Goal: Information Seeking & Learning: Understand process/instructions

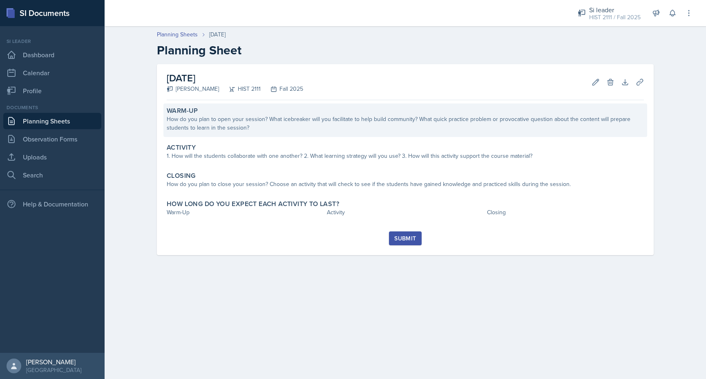
click at [272, 124] on div "How do you plan to open your session? What icebreaker will you facilitate to he…" at bounding box center [405, 123] width 477 height 17
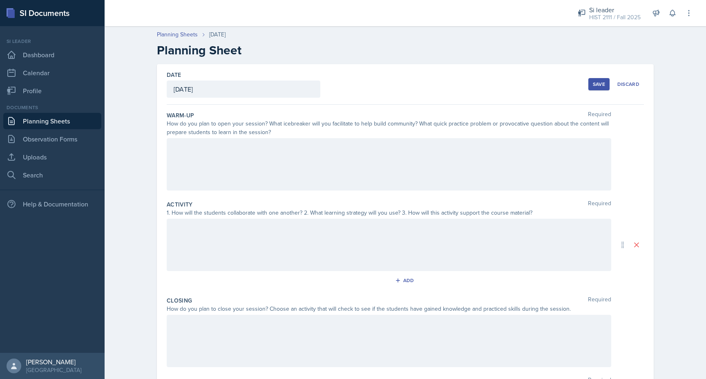
click at [256, 154] on div at bounding box center [389, 164] width 444 height 52
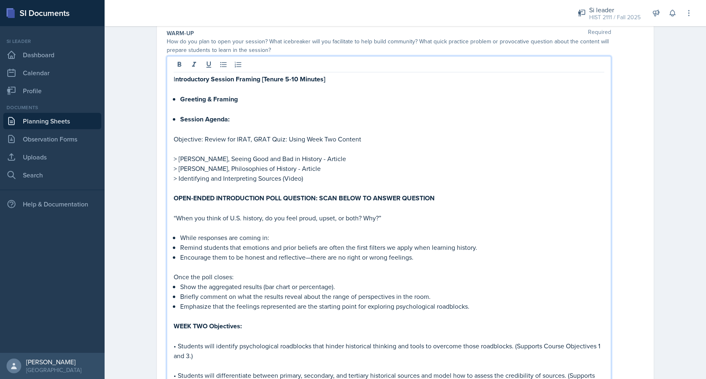
scroll to position [82, 0]
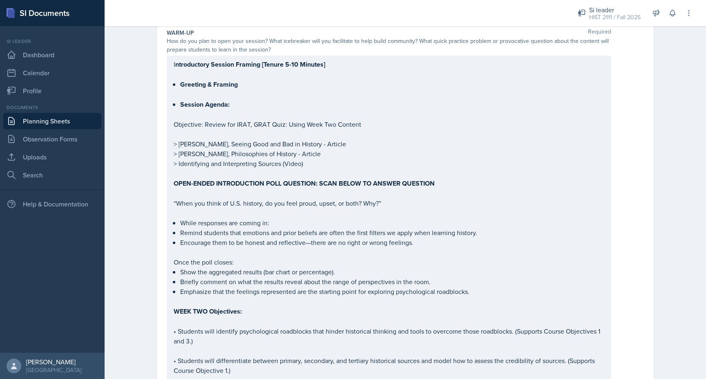
click at [119, 14] on div at bounding box center [333, 13] width 445 height 26
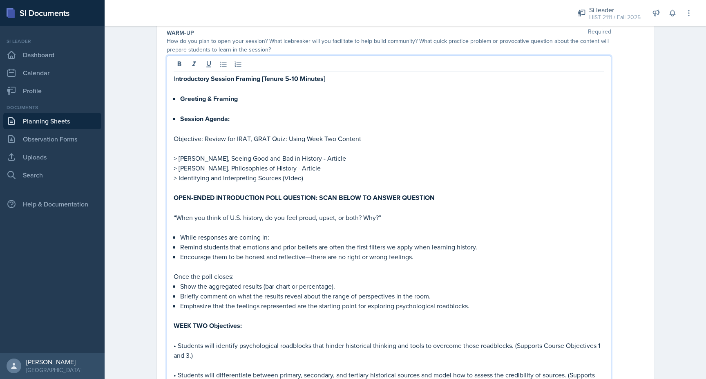
click at [191, 84] on div "I ntroductory Session Framing [Tenure 5-10 Minutes] Greeting & Framing Session …" at bounding box center [389, 334] width 430 height 523
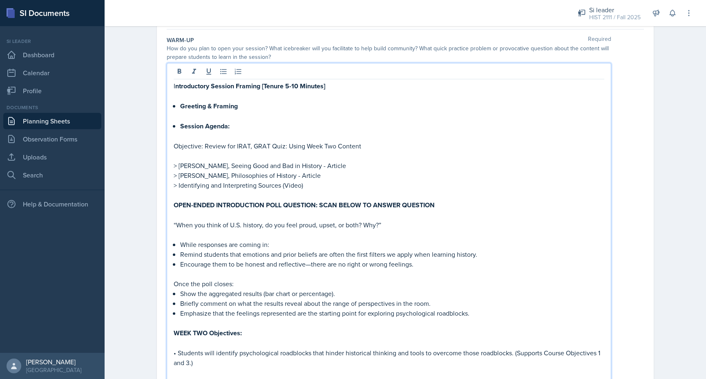
scroll to position [74, 0]
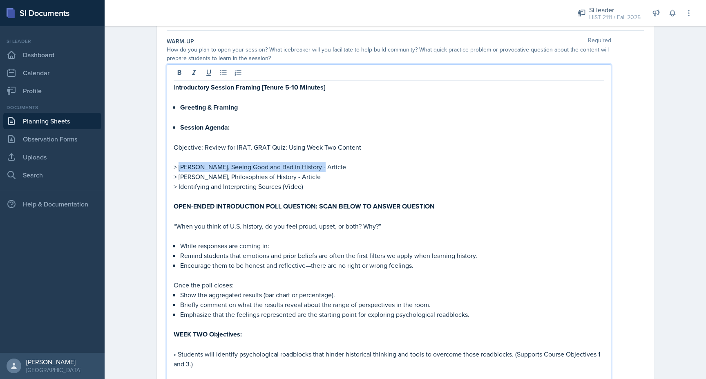
drag, startPoint x: 178, startPoint y: 167, endPoint x: 324, endPoint y: 166, distance: 146.2
click at [324, 166] on p "> [PERSON_NAME], Seeing Good and Bad in History - Article" at bounding box center [389, 167] width 430 height 10
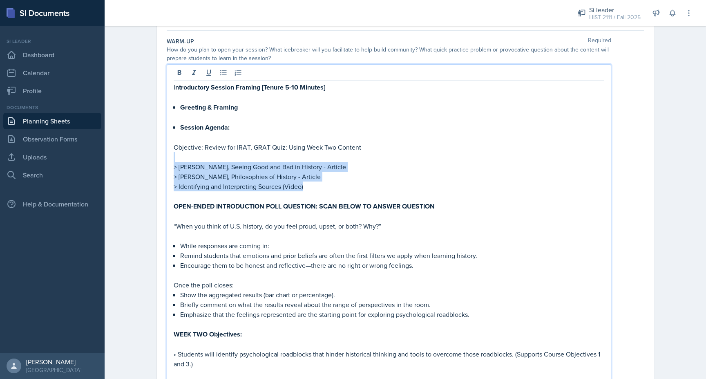
drag, startPoint x: 307, startPoint y: 190, endPoint x: 185, endPoint y: 154, distance: 127.7
click at [185, 154] on div "I ntroductory Session Framing [Tenure 5-10 Minutes] Greeting & Framing Session …" at bounding box center [389, 343] width 430 height 523
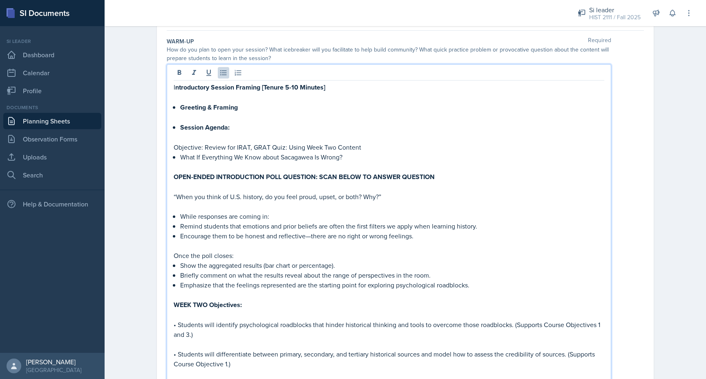
click at [367, 147] on p "Objective: Review for IRAT, GRAT Quiz: Using Week Two Content" at bounding box center [389, 147] width 430 height 10
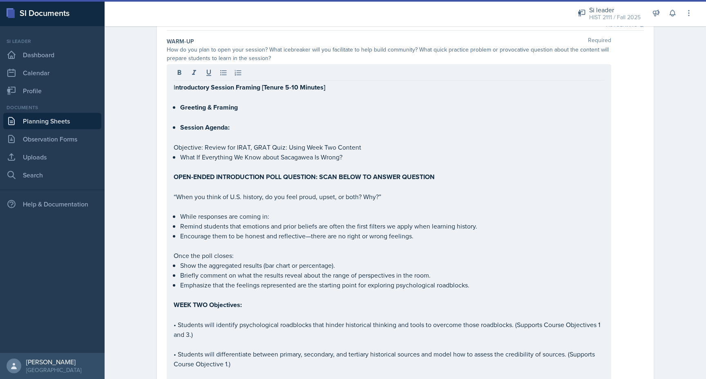
click at [171, 136] on div "I ntroductory Session Framing [Tenure 5-10 Minutes] Greeting & Framing Session …" at bounding box center [389, 321] width 444 height 515
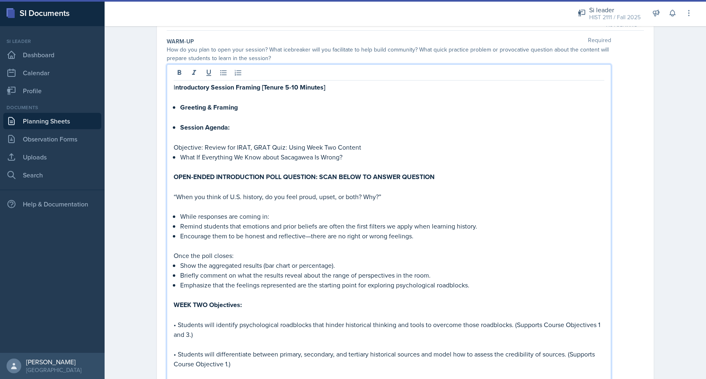
click at [181, 116] on p at bounding box center [389, 117] width 430 height 10
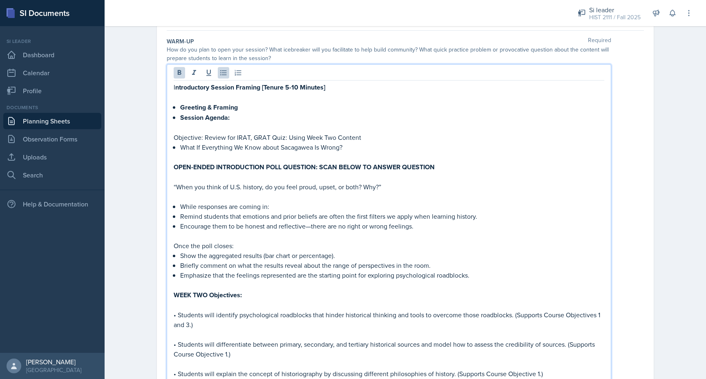
click at [179, 98] on p at bounding box center [389, 97] width 430 height 10
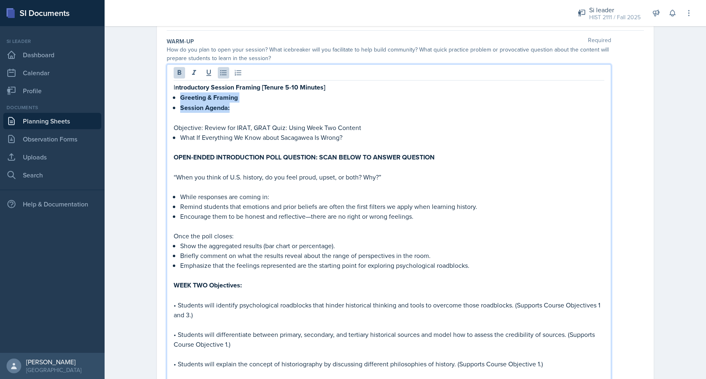
drag, startPoint x: 217, startPoint y: 109, endPoint x: 176, endPoint y: 101, distance: 42.4
click at [180, 101] on ul "Greeting & Framing Session Agenda:" at bounding box center [392, 102] width 424 height 20
click at [180, 72] on icon at bounding box center [180, 72] width 4 height 5
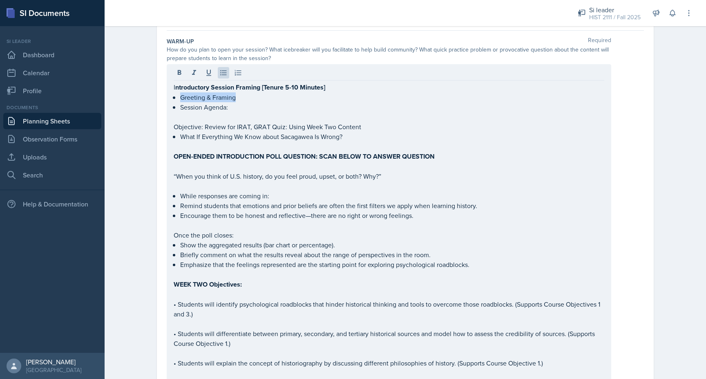
drag, startPoint x: 173, startPoint y: 126, endPoint x: 325, endPoint y: 126, distance: 152.7
click at [325, 126] on div "I ntroductory Session Framing [Tenure 5-10 Minutes] Greeting & Framing Session …" at bounding box center [389, 311] width 444 height 495
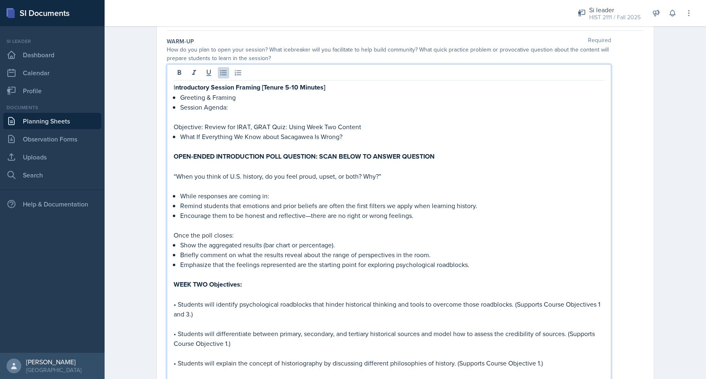
click at [172, 127] on div "I ntroductory Session Framing [Tenure 5-10 Minutes] Greeting & Framing Session …" at bounding box center [389, 311] width 444 height 495
click at [177, 127] on p "Objective: Review for IRAT, GRAT Quiz: Using Week Two Content" at bounding box center [389, 127] width 430 height 10
click at [182, 124] on p "Objective: Review for IRAT, GRAT Quiz: Using Week Two Content" at bounding box center [389, 127] width 430 height 10
click at [261, 114] on p at bounding box center [389, 117] width 430 height 10
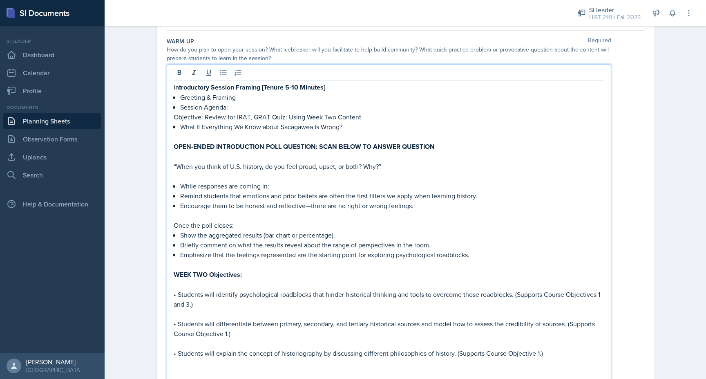
click at [368, 115] on p "Objective: Review for IRAT, GRAT Quiz: Using Week Two Content" at bounding box center [389, 117] width 430 height 10
drag, startPoint x: 367, startPoint y: 116, endPoint x: 152, endPoint y: 116, distance: 214.4
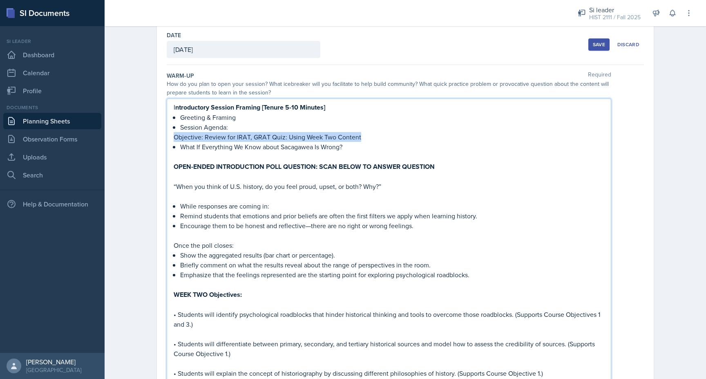
scroll to position [31, 0]
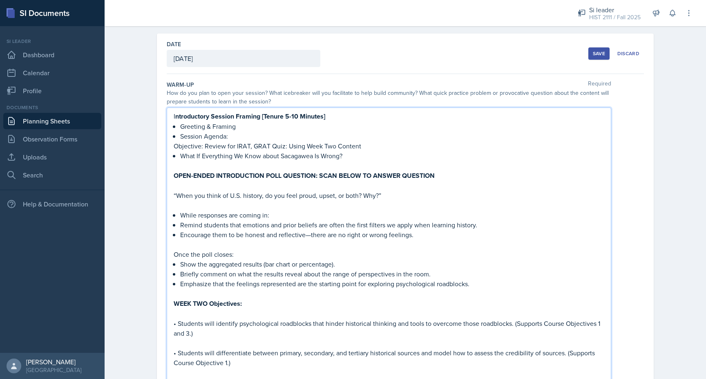
click at [198, 113] on strong "ntroductory Session Framing [Tenure 5-10 Minutes]" at bounding box center [250, 115] width 150 height 9
click at [196, 149] on p "Objective: Review for IRAT, GRAT Quiz: Using Week Two Content" at bounding box center [389, 146] width 430 height 10
drag, startPoint x: 175, startPoint y: 147, endPoint x: 372, endPoint y: 147, distance: 196.8
click at [372, 147] on p "Objective: Review for IRAT, GRAT Quiz: Using Week Two Content" at bounding box center [389, 146] width 430 height 10
click at [328, 160] on p at bounding box center [389, 165] width 430 height 10
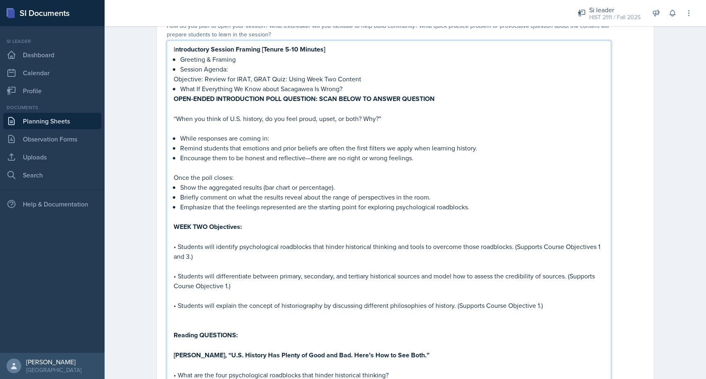
scroll to position [94, 0]
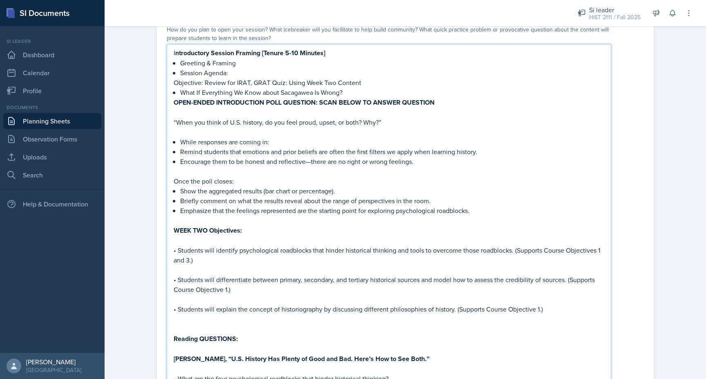
click at [372, 84] on p "Objective: Review for IRAT, GRAT Quiz: Using Week Two Content" at bounding box center [389, 83] width 430 height 10
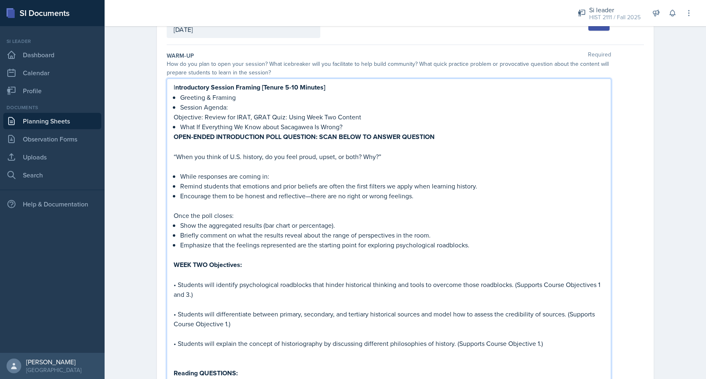
scroll to position [65, 0]
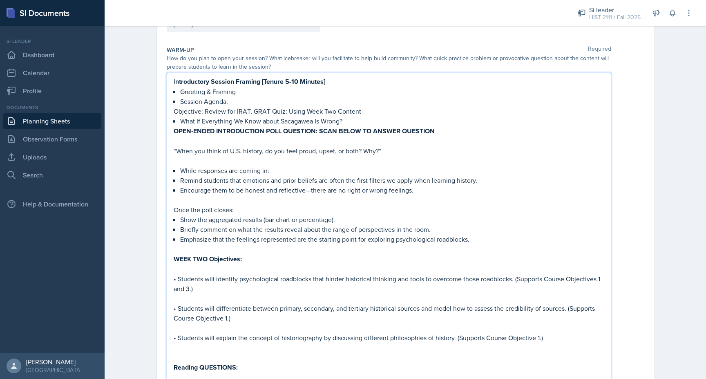
click at [350, 134] on strong "OPEN-ENDED INTRODUCTION POLL QUESTION: SCAN BELOW TO ANSWER QUESTION" at bounding box center [304, 130] width 261 height 9
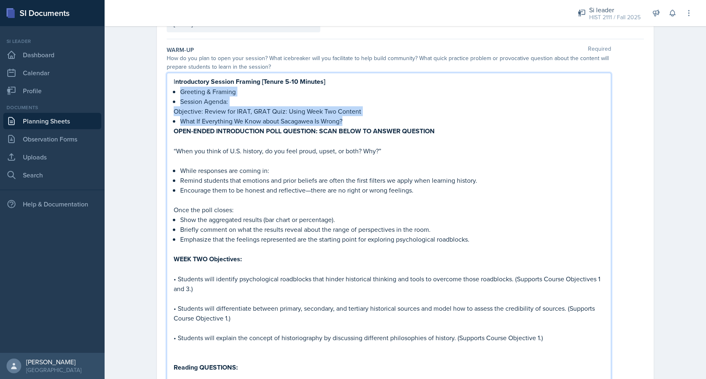
drag, startPoint x: 362, startPoint y: 122, endPoint x: 145, endPoint y: 87, distance: 220.0
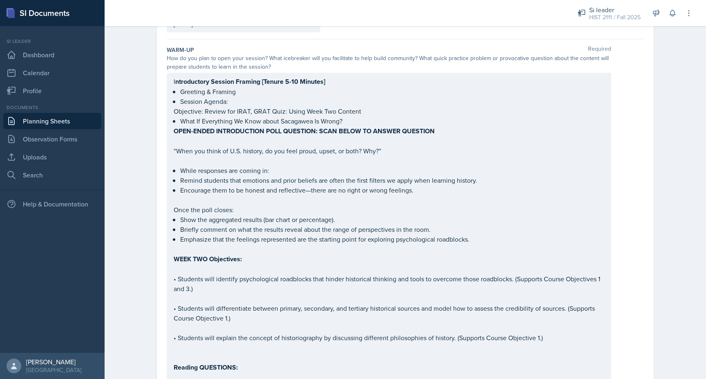
click at [133, 92] on div "Planning Sheets [DATE] Planning Sheet Date [DATE] [DATE] 27 28 29 30 31 1 2 3 4…" at bounding box center [405, 372] width 601 height 831
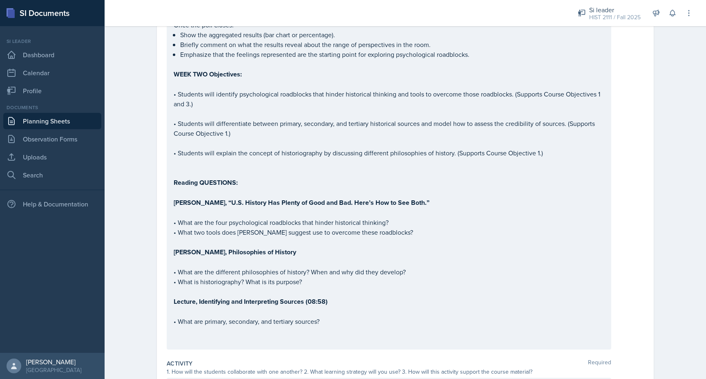
click at [210, 106] on p "• Students will identify psychological roadblocks that hinder historical thinki…" at bounding box center [389, 99] width 430 height 20
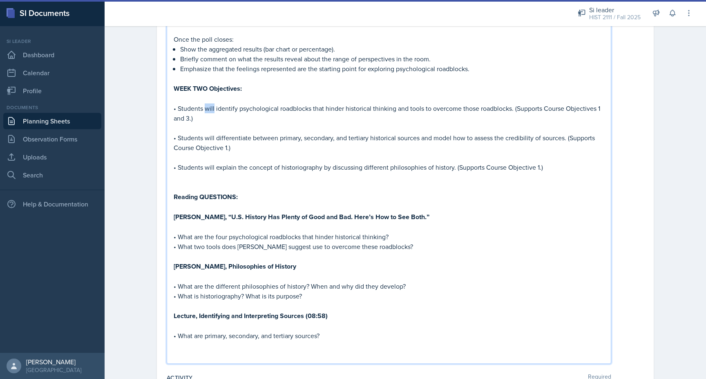
click at [211, 106] on p "• Students will identify psychological roadblocks that hinder historical thinki…" at bounding box center [389, 113] width 430 height 20
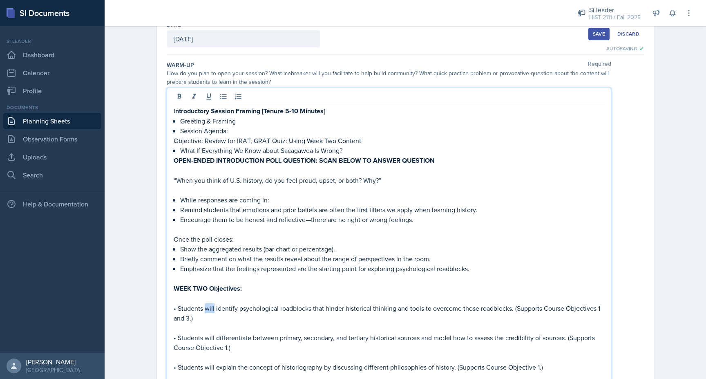
scroll to position [51, 0]
click at [242, 131] on p "Session Agenda:" at bounding box center [392, 130] width 424 height 10
drag, startPoint x: 367, startPoint y: 138, endPoint x: 161, endPoint y: 136, distance: 205.4
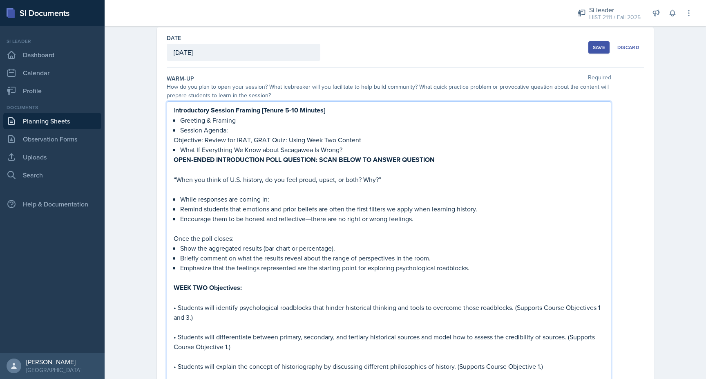
click at [176, 138] on p "Objective: Review for IRAT, GRAT Quiz: Using Week Two Content" at bounding box center [389, 140] width 430 height 10
drag, startPoint x: 174, startPoint y: 138, endPoint x: 376, endPoint y: 140, distance: 201.7
click at [376, 140] on p "Objective: Review for IRAT, GRAT Quiz: Using Week Two Content" at bounding box center [389, 140] width 430 height 10
click at [295, 104] on div "I ntroductory Session Framing [Tenure 5-10 Minutes] Greeting & Framing Session …" at bounding box center [389, 331] width 444 height 461
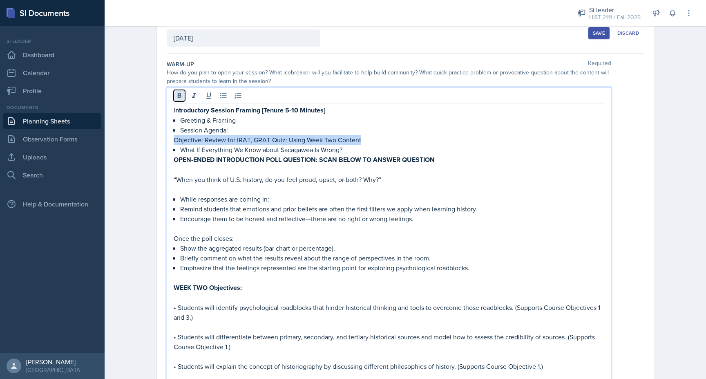
click at [176, 97] on icon at bounding box center [179, 95] width 8 height 8
click at [180, 120] on p "Greeting & Framing" at bounding box center [392, 120] width 424 height 10
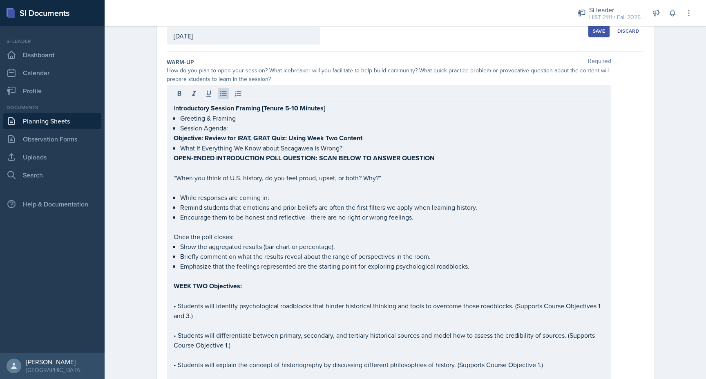
scroll to position [50, 0]
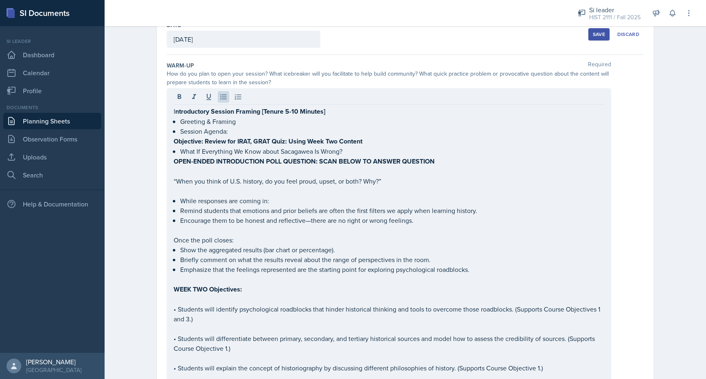
click at [200, 138] on strong "Objective: Review for IRAT, GRAT Quiz: Using Week Two Content" at bounding box center [268, 140] width 189 height 9
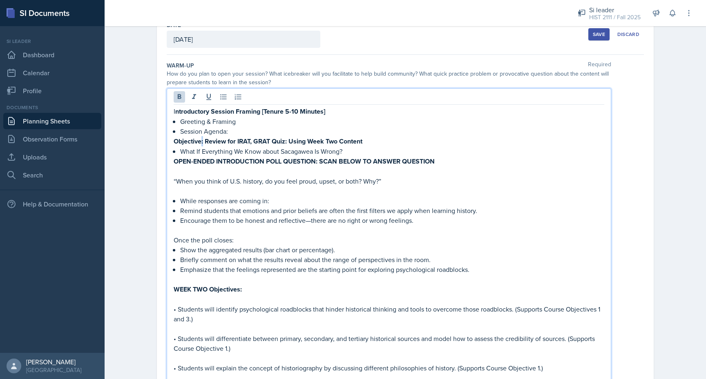
click at [200, 138] on strong "Objective: Review for IRAT, GRAT Quiz: Using Week Two Content" at bounding box center [268, 140] width 189 height 9
click at [181, 121] on p "Greeting & Framing" at bounding box center [392, 121] width 424 height 10
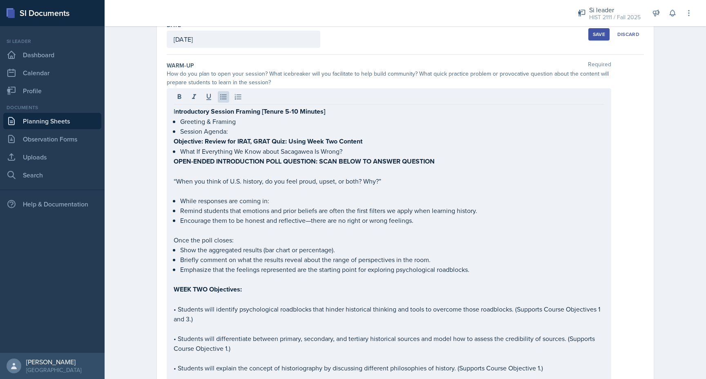
scroll to position [461, 0]
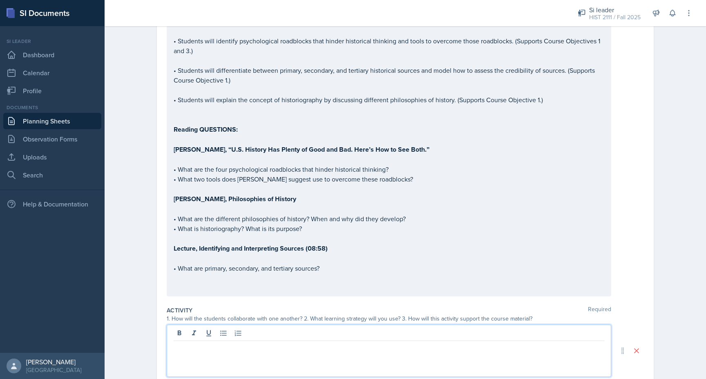
click at [234, 109] on p at bounding box center [389, 110] width 430 height 10
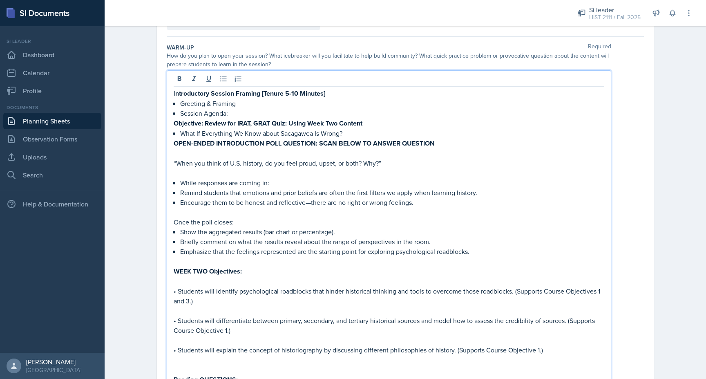
scroll to position [76, 0]
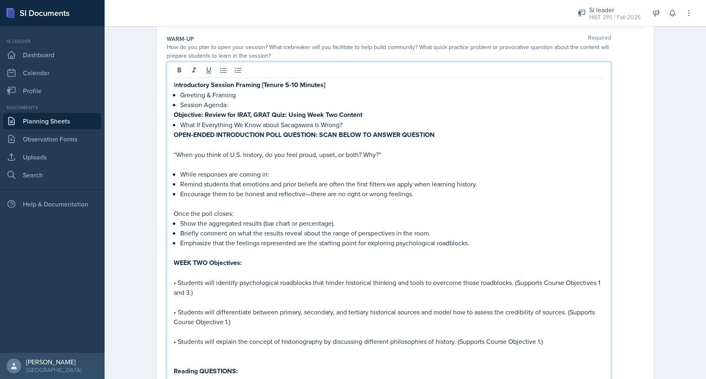
click at [345, 125] on p "What If Everything We Know about Sacagawea Is Wrong?" at bounding box center [392, 125] width 424 height 10
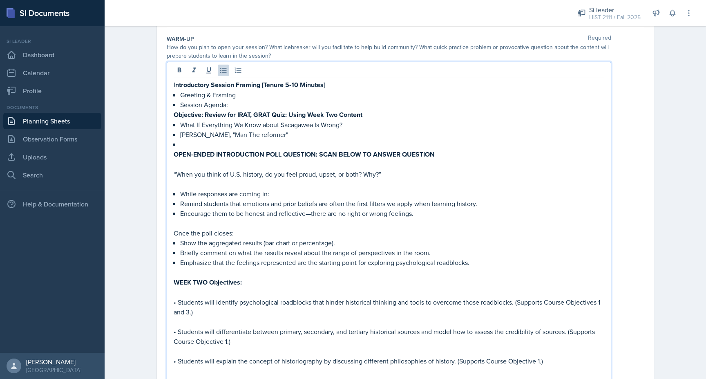
click at [256, 135] on p "[PERSON_NAME], "Man The reformer"" at bounding box center [392, 134] width 424 height 10
click at [188, 144] on p at bounding box center [392, 144] width 424 height 10
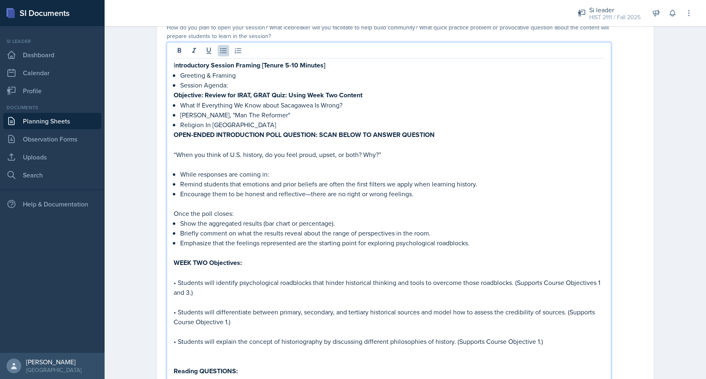
scroll to position [89, 0]
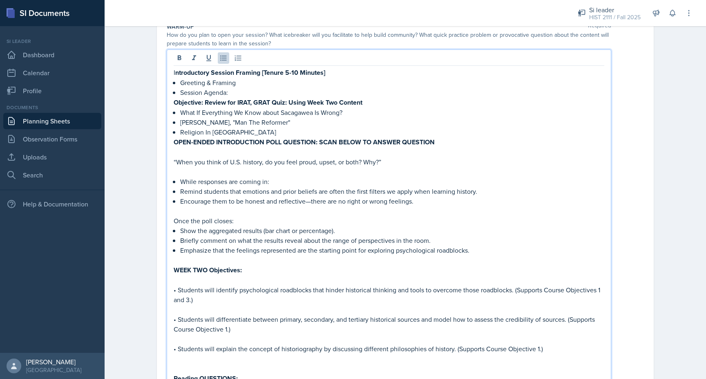
click at [268, 98] on strong "Objective: Review for IRAT, GRAT Quiz: Using Week Two Content" at bounding box center [268, 102] width 189 height 9
click at [256, 89] on p "Session Agenda:" at bounding box center [392, 92] width 424 height 10
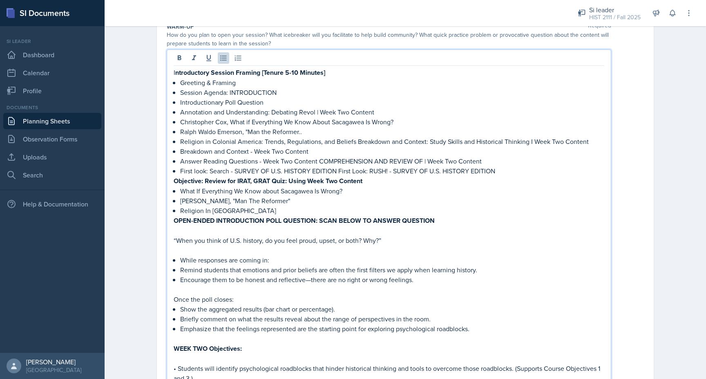
click at [230, 91] on p "Session Agenda: INTRODUCTION" at bounding box center [392, 92] width 424 height 10
drag, startPoint x: 230, startPoint y: 92, endPoint x: 286, endPoint y: 94, distance: 56.0
click at [286, 94] on p "Session Agenda: INTRODUCTION" at bounding box center [392, 92] width 424 height 10
drag, startPoint x: 513, startPoint y: 167, endPoint x: 497, endPoint y: 167, distance: 15.9
click at [497, 167] on p "First look: Search - SURVEY OF U.S. HISTORY EDITION First Look: RUSH! - SURVEY …" at bounding box center [392, 171] width 424 height 10
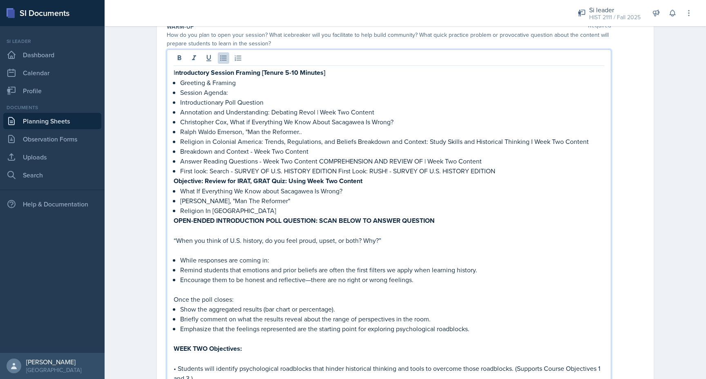
click at [461, 151] on p "﻿﻿Breakdown and Context - Week Two Content" at bounding box center [392, 151] width 424 height 10
drag, startPoint x: 227, startPoint y: 123, endPoint x: 181, endPoint y: 124, distance: 46.5
click at [181, 124] on p "﻿﻿[PERSON_NAME], What if Everything We Know About [PERSON_NAME] Is Wrong?" at bounding box center [392, 122] width 424 height 10
copy p "[PERSON_NAME],"
click at [181, 191] on p "What If Everything We Know about Sacagawea Is Wrong?" at bounding box center [392, 191] width 424 height 10
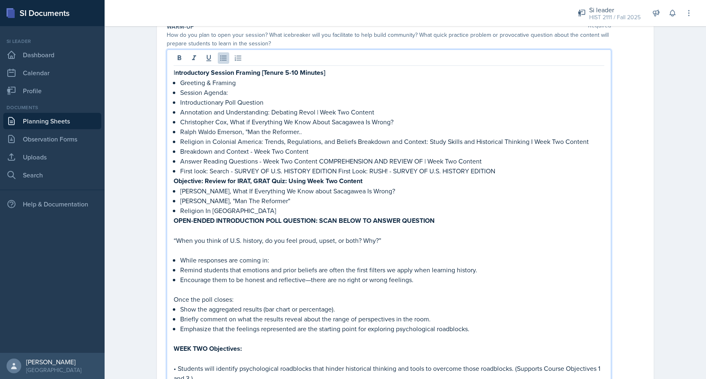
click at [181, 141] on p "﻿﻿Religion in [GEOGRAPHIC_DATA]: Trends, Regulations, and Beliefs Breakdown and…" at bounding box center [392, 141] width 424 height 10
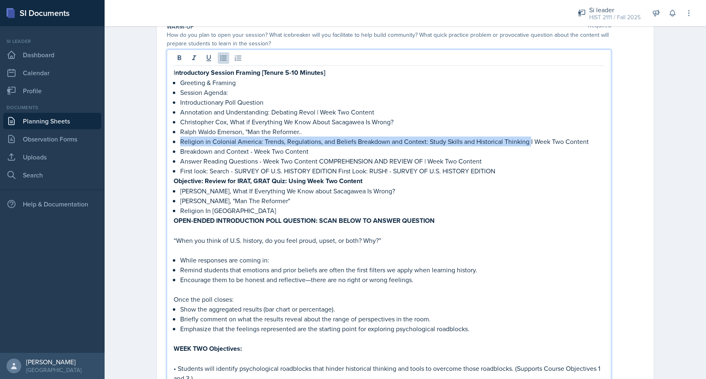
drag, startPoint x: 181, startPoint y: 141, endPoint x: 526, endPoint y: 142, distance: 345.0
click at [526, 142] on p "﻿﻿Religion in [GEOGRAPHIC_DATA]: Trends, Regulations, and Beliefs Breakdown and…" at bounding box center [392, 141] width 424 height 10
copy p "Religion in [GEOGRAPHIC_DATA]: Trends, Regulations, and Beliefs Breakdown and C…"
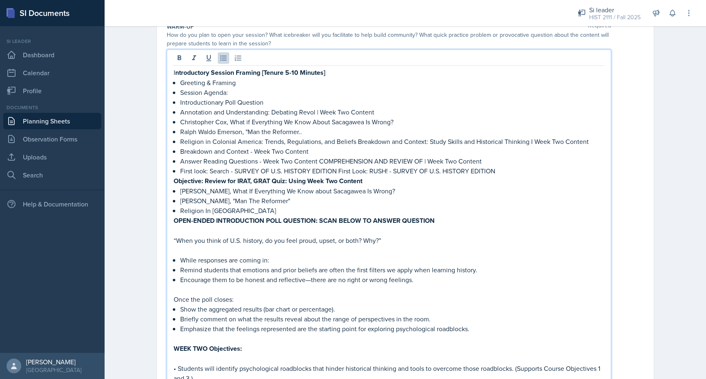
click at [293, 209] on p "Religion In [GEOGRAPHIC_DATA]" at bounding box center [392, 210] width 424 height 10
drag, startPoint x: 293, startPoint y: 209, endPoint x: 187, endPoint y: 209, distance: 105.8
click at [187, 209] on p "Religion In [GEOGRAPHIC_DATA]" at bounding box center [392, 210] width 424 height 10
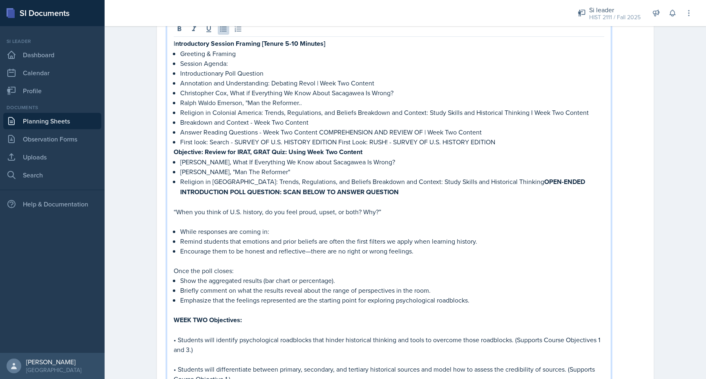
scroll to position [123, 0]
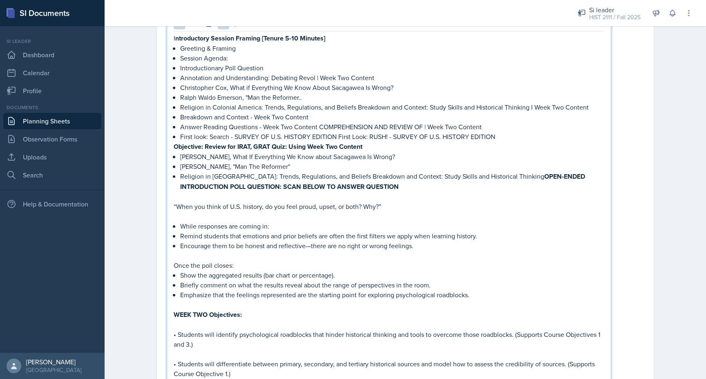
click at [180, 184] on strong "OPEN-ENDED INTRODUCTION POLL QUESTION: SCAN BELOW TO ANSWER QUESTION" at bounding box center [383, 181] width 406 height 20
click at [193, 201] on p "“When you think of U.S. history, do you feel proud, upset, or both? Why?”" at bounding box center [389, 206] width 430 height 10
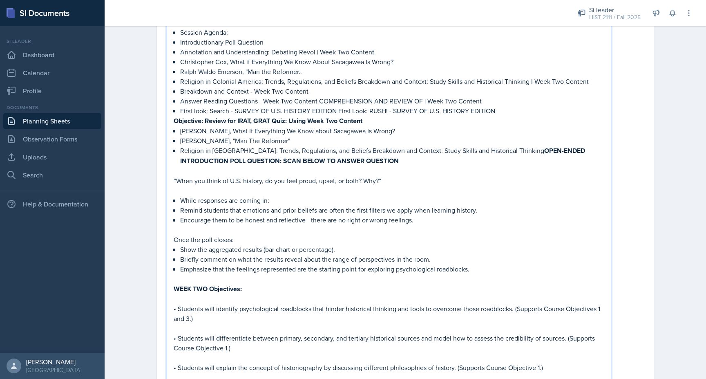
scroll to position [150, 0]
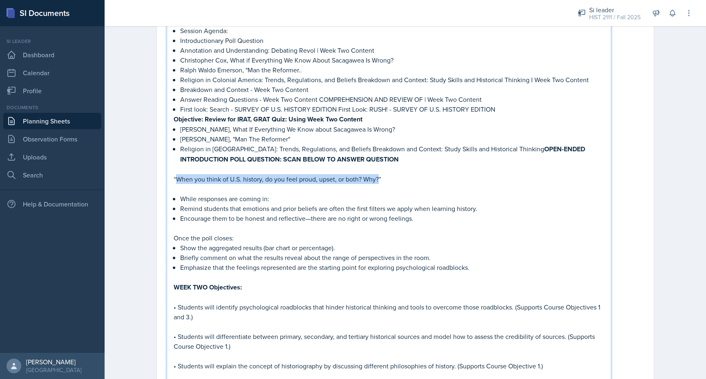
drag, startPoint x: 379, startPoint y: 180, endPoint x: 177, endPoint y: 174, distance: 201.8
click at [177, 174] on p "“When you think of U.S. history, do you feel proud, upset, or both? Why?”" at bounding box center [389, 179] width 430 height 10
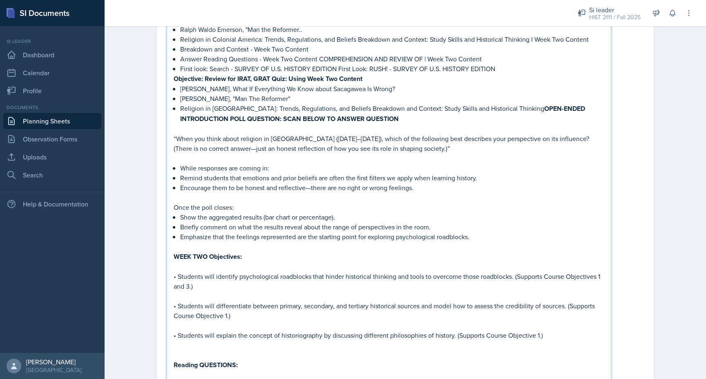
scroll to position [190, 0]
click at [174, 136] on p "“When you think about religion in [GEOGRAPHIC_DATA] ([DATE]–[DATE]), which of t…" at bounding box center [389, 144] width 430 height 20
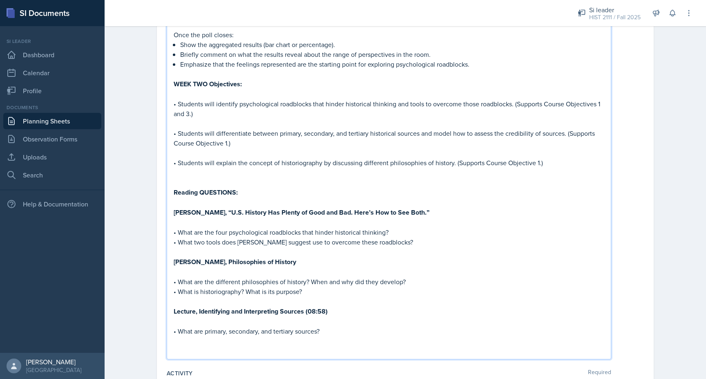
scroll to position [357, 0]
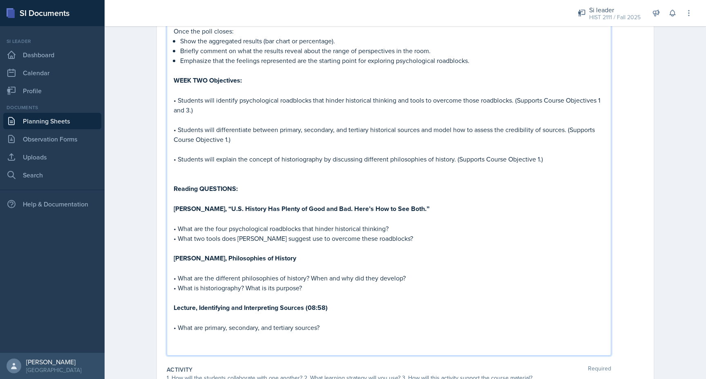
click at [258, 151] on p at bounding box center [389, 149] width 430 height 10
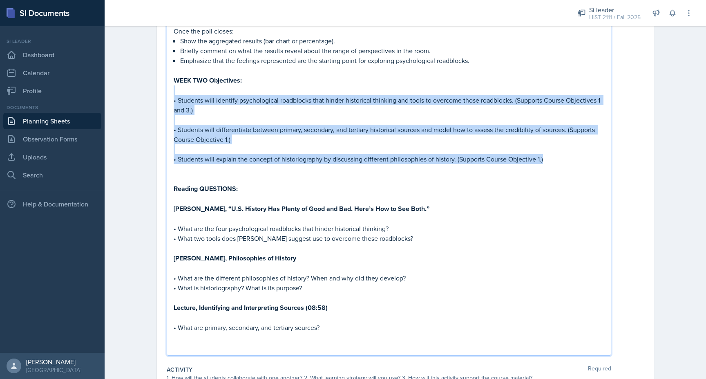
drag, startPoint x: 564, startPoint y: 157, endPoint x: 173, endPoint y: 93, distance: 396.4
click at [173, 93] on div "I ntroductory Session Framing [Tenure 5-10 Minutes] Greeting & Framing Session …" at bounding box center [389, 68] width 444 height 574
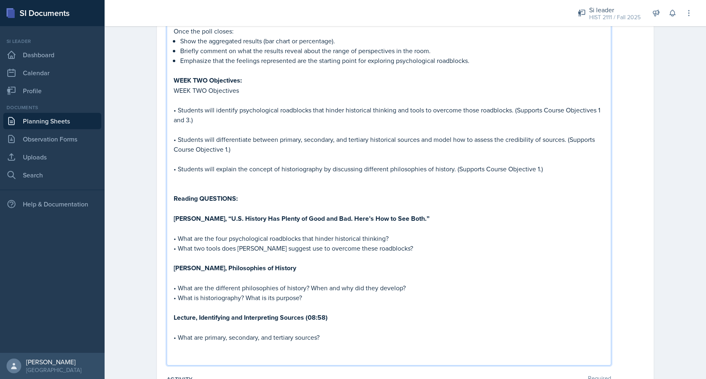
click at [178, 125] on p at bounding box center [389, 130] width 430 height 10
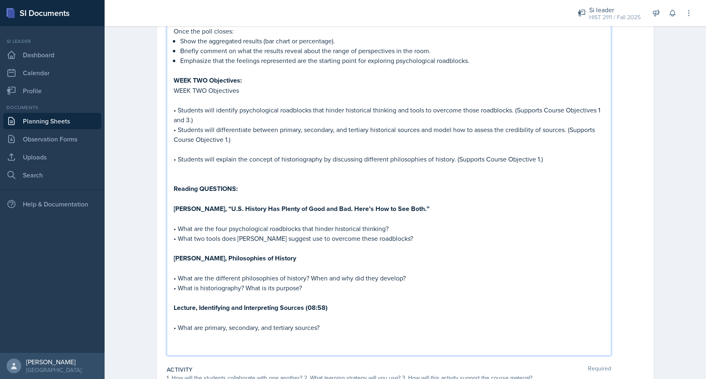
click at [182, 148] on p at bounding box center [389, 149] width 430 height 10
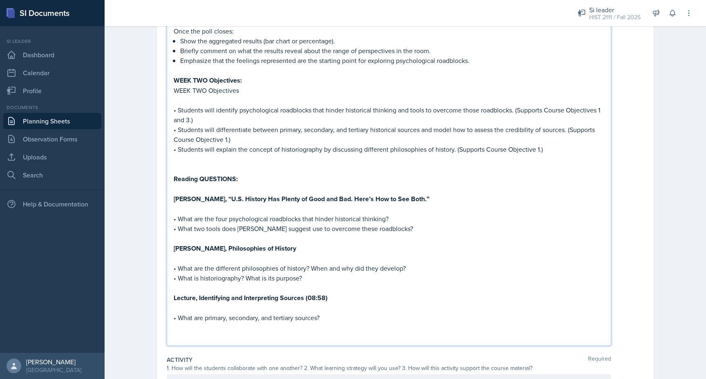
click at [187, 101] on p at bounding box center [389, 100] width 430 height 10
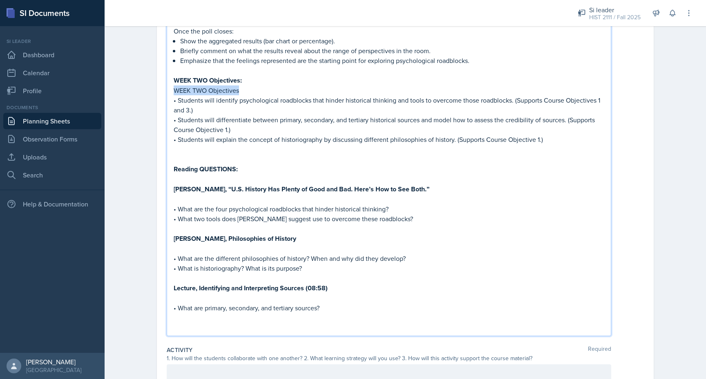
drag, startPoint x: 245, startPoint y: 91, endPoint x: 165, endPoint y: 90, distance: 80.0
click at [165, 90] on div "Date [DATE] [DATE] 27 28 29 30 31 1 2 3 4 5 6 7 8 9 10 11 12 13 14 15 16 17 18 …" at bounding box center [405, 138] width 497 height 863
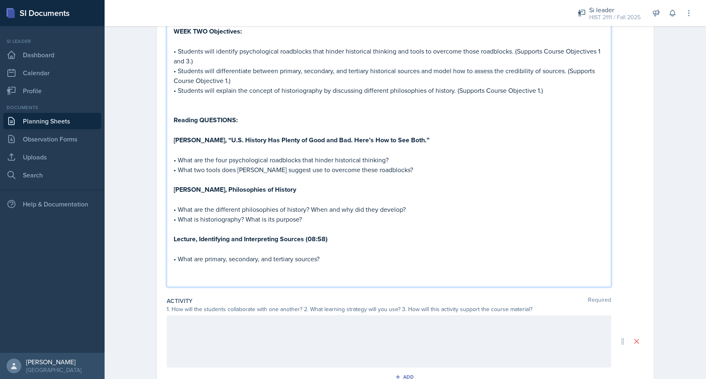
scroll to position [408, 0]
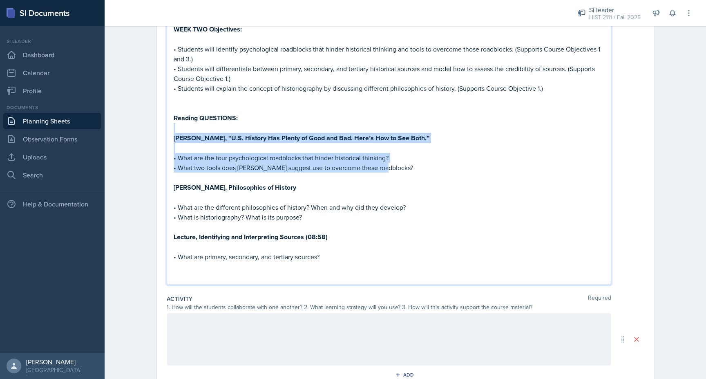
drag, startPoint x: 420, startPoint y: 170, endPoint x: 173, endPoint y: 130, distance: 250.2
click at [174, 130] on div "I ntroductory Session Framing [Tenure 5-10 Minutes] Greeting & Framing Session …" at bounding box center [389, 14] width 430 height 533
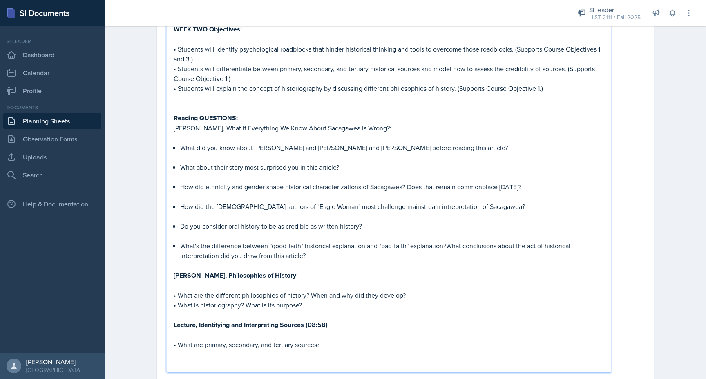
click at [174, 127] on p "[PERSON_NAME], What if Everything We Know About Sacagawea Is Wrong?:" at bounding box center [389, 128] width 430 height 10
drag, startPoint x: 196, startPoint y: 117, endPoint x: 174, endPoint y: 118, distance: 22.1
click at [174, 118] on strong "Reading QUESTIONS:" at bounding box center [206, 117] width 64 height 9
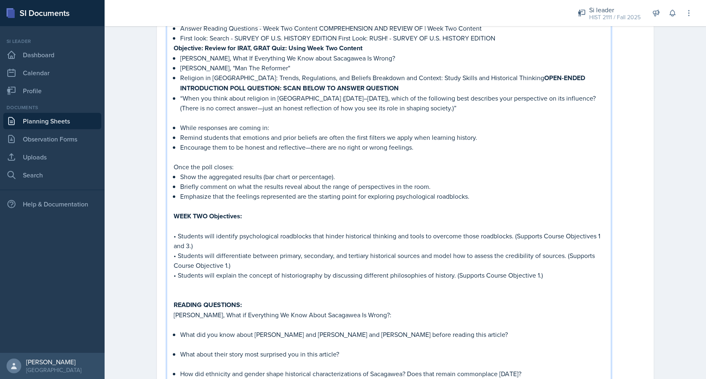
scroll to position [227, 0]
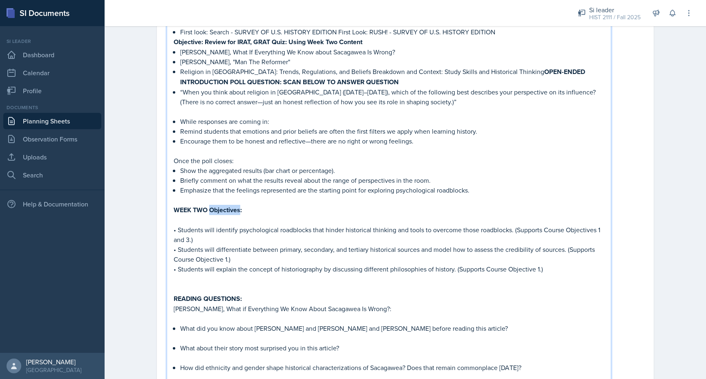
drag, startPoint x: 240, startPoint y: 209, endPoint x: 211, endPoint y: 209, distance: 29.0
click at [211, 209] on strong "WEEK TWO Objectives:" at bounding box center [208, 209] width 68 height 9
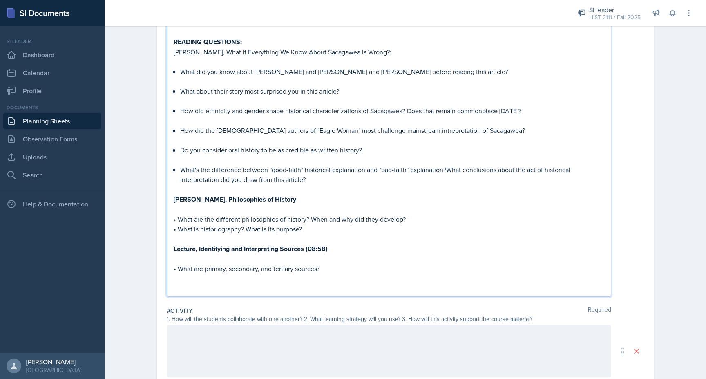
scroll to position [489, 0]
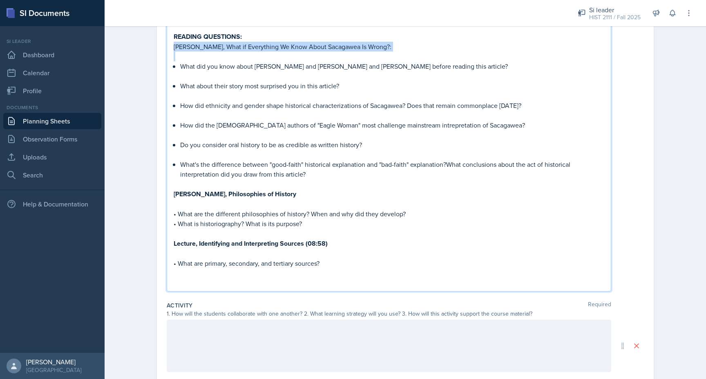
drag, startPoint x: 403, startPoint y: 50, endPoint x: 171, endPoint y: 49, distance: 231.9
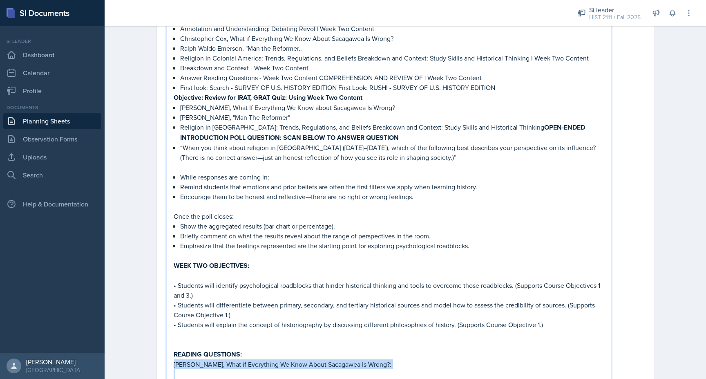
scroll to position [0, 0]
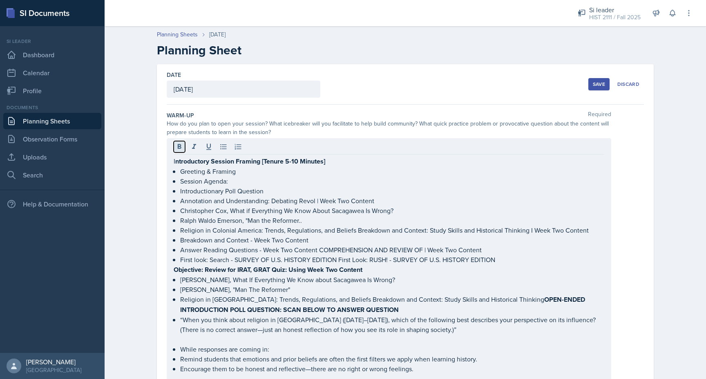
click at [180, 143] on icon at bounding box center [179, 147] width 8 height 8
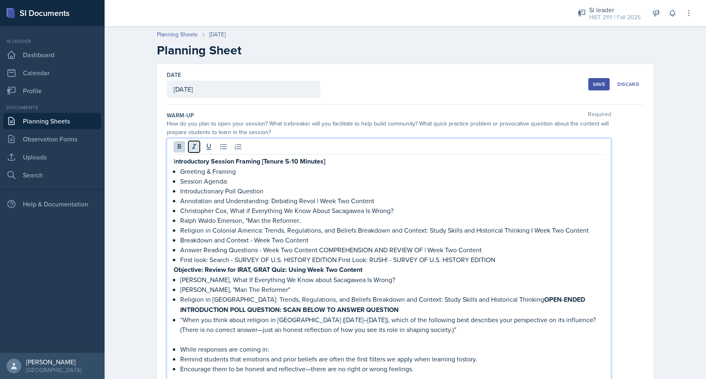
click at [197, 146] on icon at bounding box center [194, 147] width 8 height 8
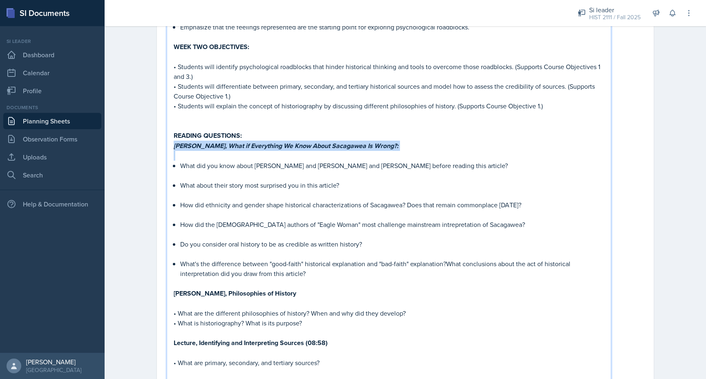
scroll to position [402, 0]
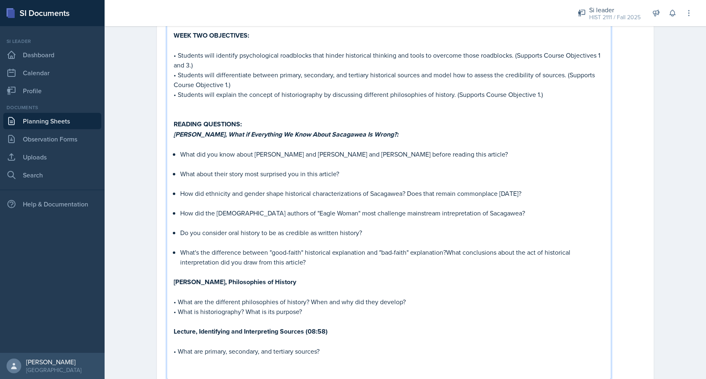
click at [199, 179] on p at bounding box center [389, 183] width 430 height 10
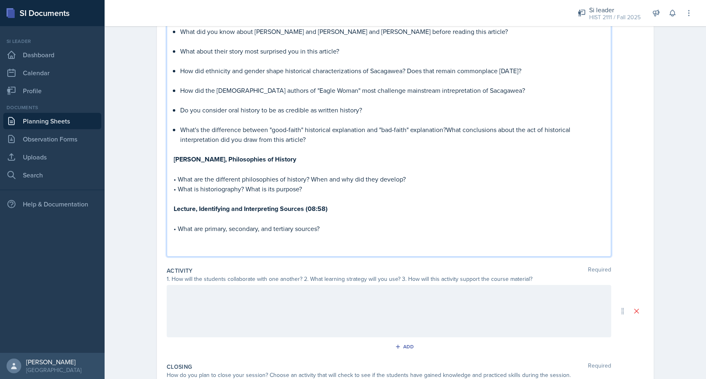
scroll to position [558, 0]
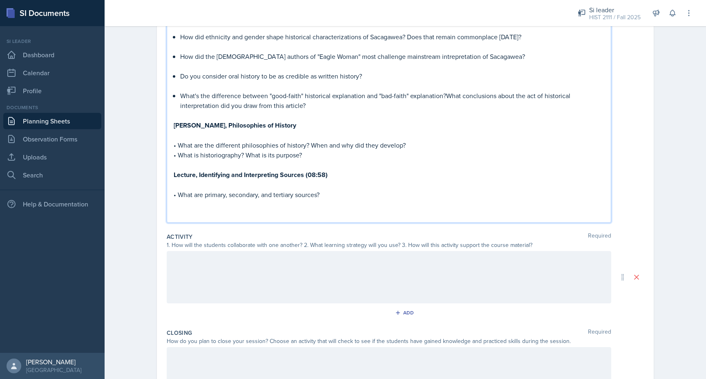
click at [381, 154] on p "• What is historiography? What is its purpose?" at bounding box center [389, 155] width 430 height 10
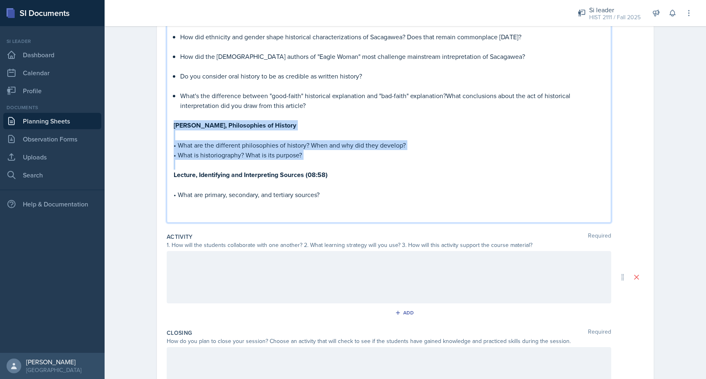
drag, startPoint x: 381, startPoint y: 154, endPoint x: 175, endPoint y: 125, distance: 207.4
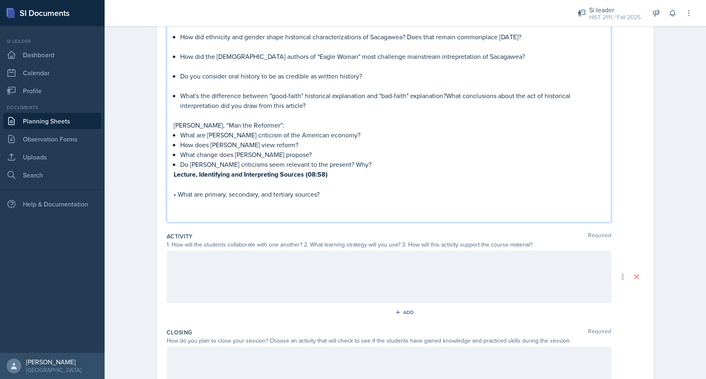
drag, startPoint x: 301, startPoint y: 122, endPoint x: 170, endPoint y: 122, distance: 130.3
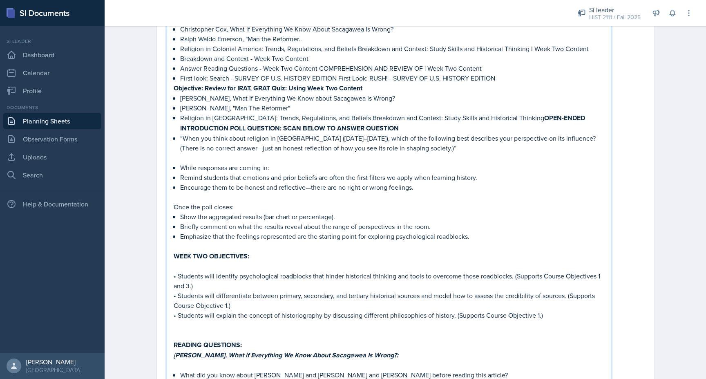
scroll to position [0, 0]
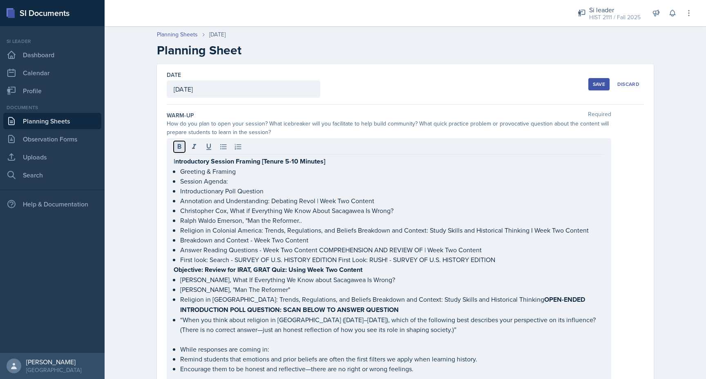
click at [180, 148] on icon at bounding box center [180, 146] width 4 height 5
click at [192, 147] on icon at bounding box center [194, 147] width 8 height 8
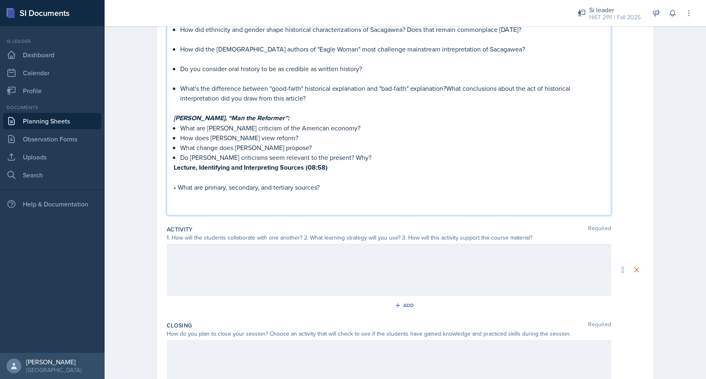
scroll to position [566, 0]
click at [351, 123] on p "What are [PERSON_NAME] criticism of the American economy?" at bounding box center [392, 127] width 424 height 10
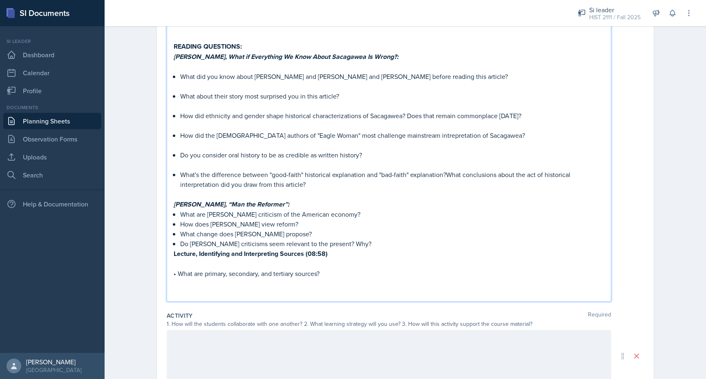
scroll to position [459, 0]
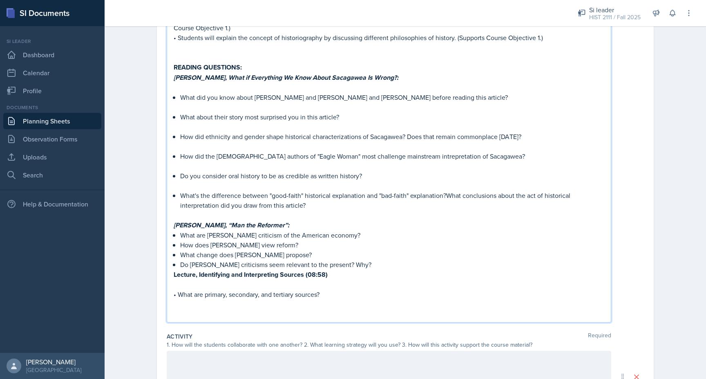
click at [180, 107] on p at bounding box center [389, 107] width 430 height 10
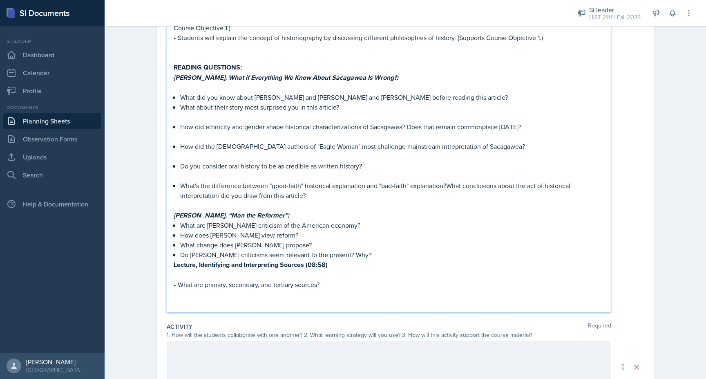
click at [180, 115] on p at bounding box center [389, 117] width 430 height 10
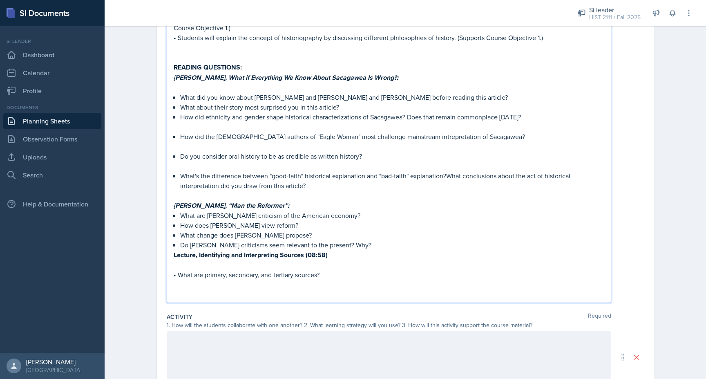
click at [186, 125] on p at bounding box center [389, 127] width 430 height 10
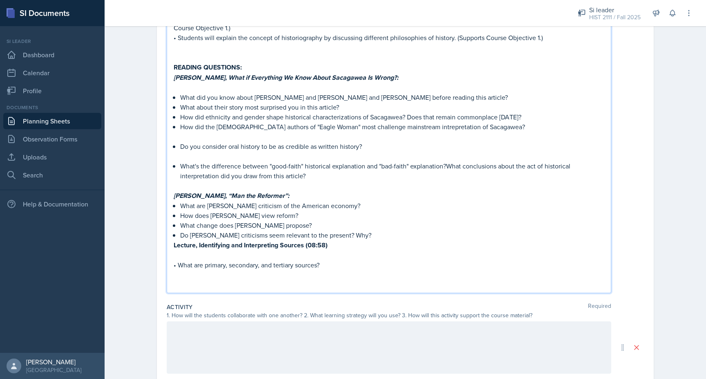
click at [179, 137] on p at bounding box center [389, 136] width 430 height 10
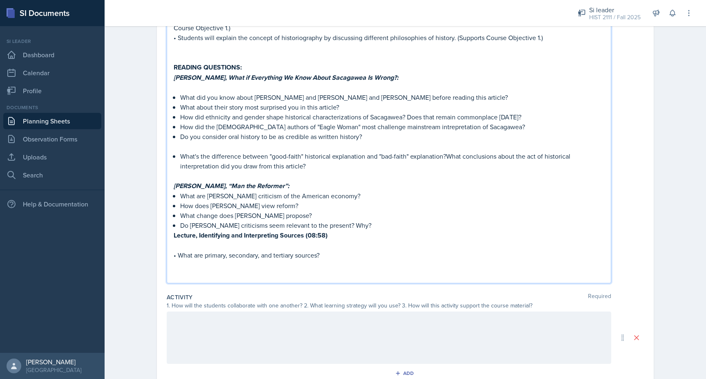
click at [190, 143] on p at bounding box center [389, 146] width 430 height 10
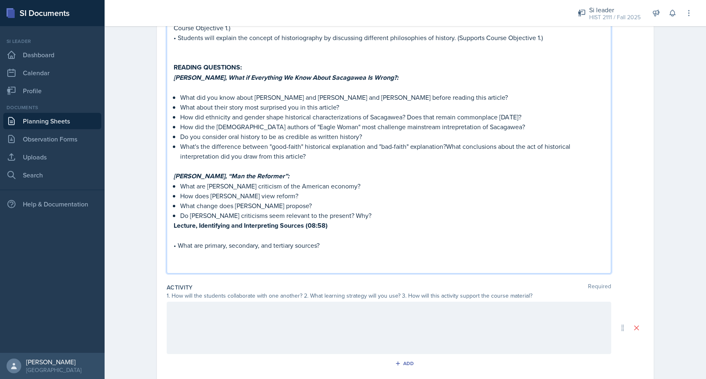
click at [312, 174] on p "[PERSON_NAME], “Man the Reformer”:" at bounding box center [389, 176] width 430 height 10
click at [208, 85] on p at bounding box center [389, 87] width 430 height 10
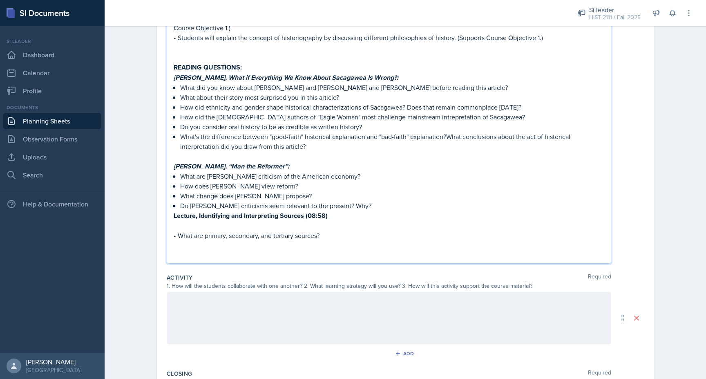
click at [153, 172] on div "Date [DATE] [DATE] 27 28 29 30 31 1 2 3 4 5 6 7 8 9 10 11 12 13 14 15 16 17 18 …" at bounding box center [405, 62] width 523 height 912
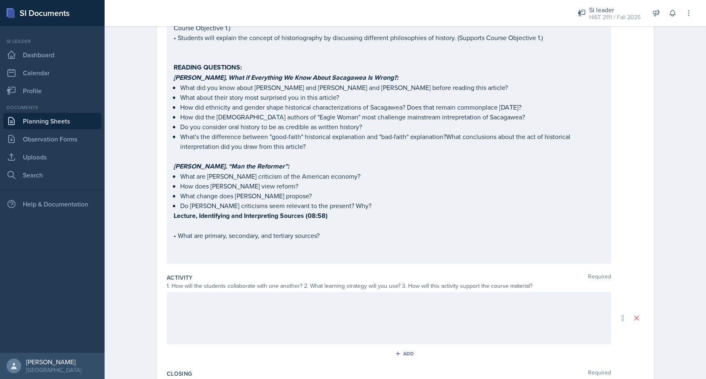
click at [199, 112] on p "How did the [DEMOGRAPHIC_DATA] authors of "Eagle Woman" most challenge mainstre…" at bounding box center [392, 117] width 424 height 10
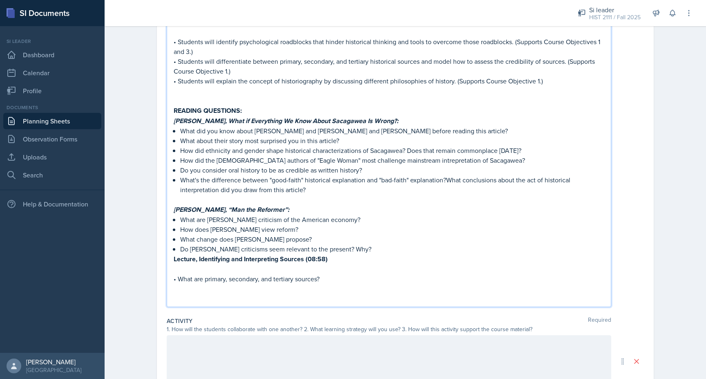
scroll to position [412, 0]
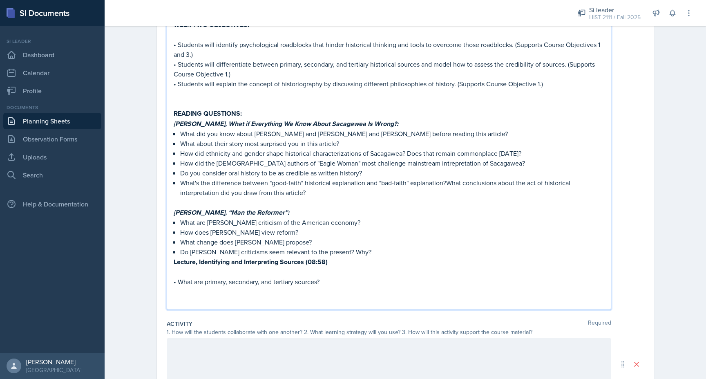
click at [185, 105] on p at bounding box center [389, 103] width 430 height 10
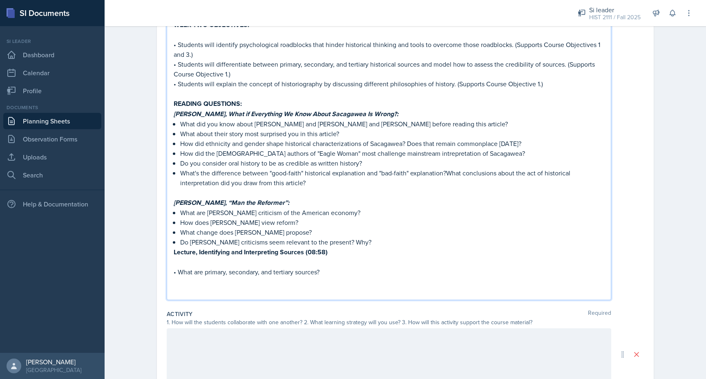
click at [249, 104] on p "READING QUESTIONS:" at bounding box center [389, 103] width 430 height 10
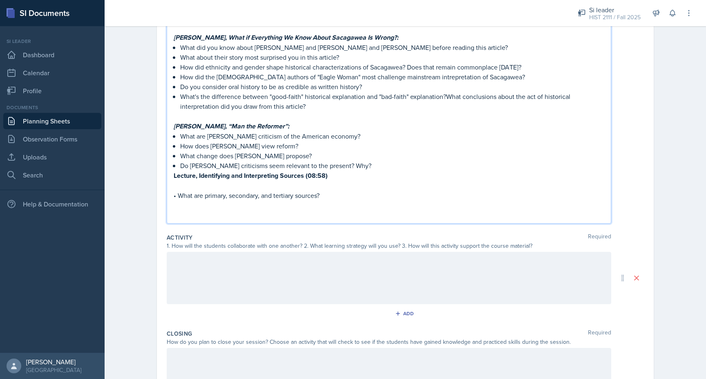
scroll to position [512, 0]
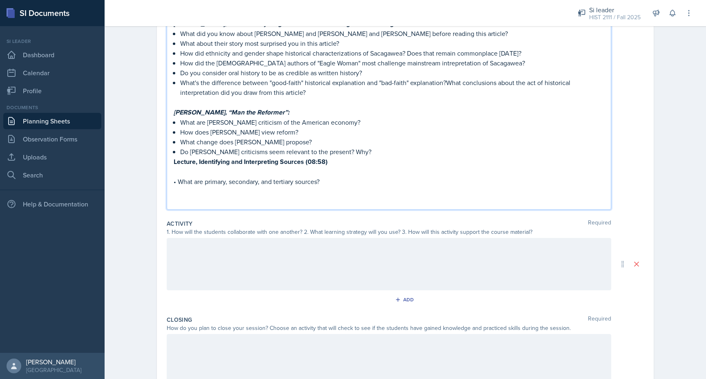
click at [325, 183] on p "• What are primary, secondary, and tertiary sources?" at bounding box center [389, 181] width 430 height 10
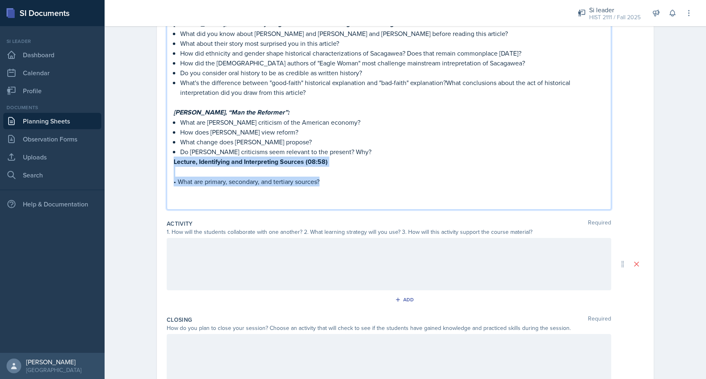
drag, startPoint x: 318, startPoint y: 180, endPoint x: 171, endPoint y: 164, distance: 147.9
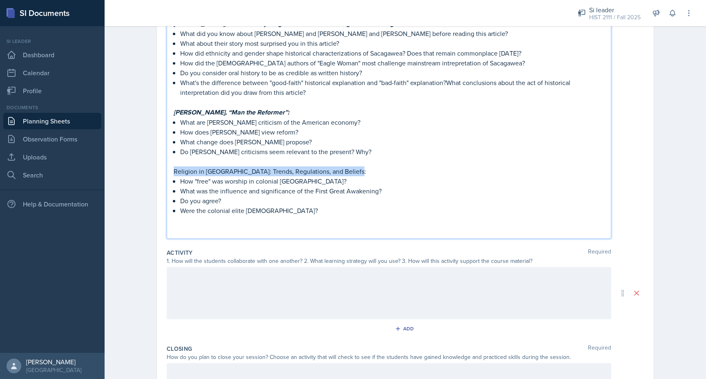
drag, startPoint x: 354, startPoint y: 170, endPoint x: 150, endPoint y: 170, distance: 203.8
click at [150, 170] on div "Date [DATE] [DATE] 27 28 29 30 31 1 2 3 4 5 6 7 8 9 10 11 12 13 14 15 16 17 18 …" at bounding box center [405, 22] width 523 height 941
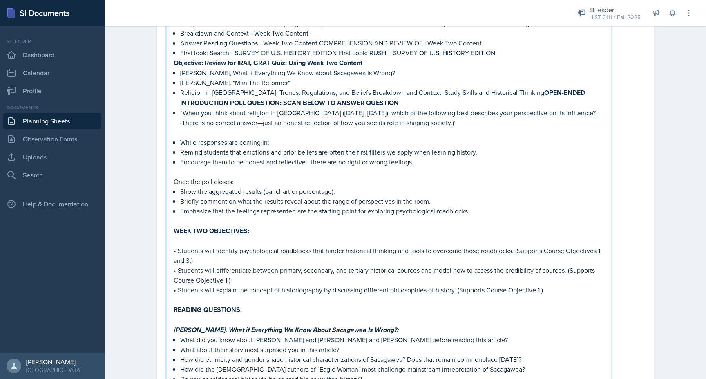
scroll to position [0, 0]
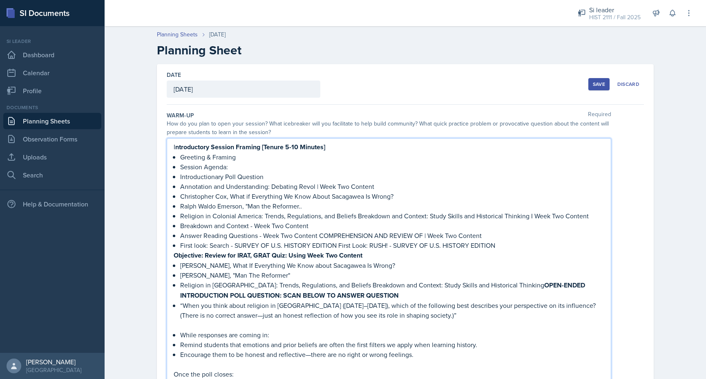
click at [285, 174] on p "﻿﻿Introductionary Poll Question" at bounding box center [392, 176] width 424 height 10
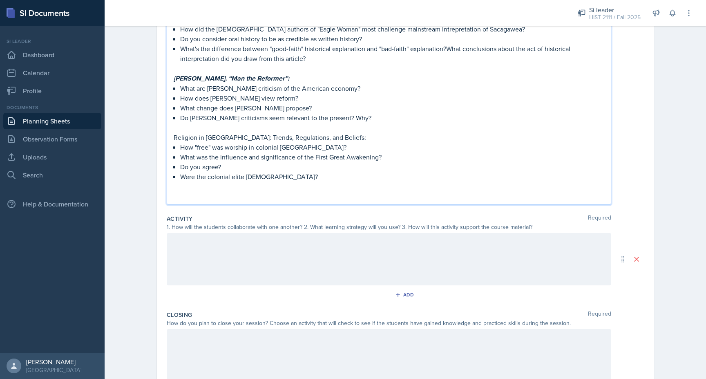
scroll to position [529, 0]
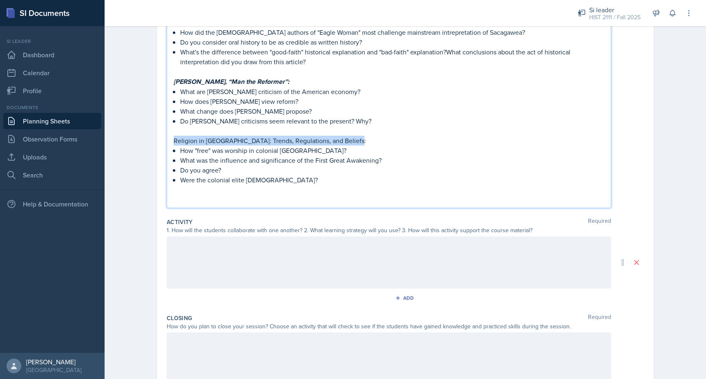
drag, startPoint x: 357, startPoint y: 140, endPoint x: 145, endPoint y: 140, distance: 211.5
click at [195, 155] on p "What was the influence and significance of the First Great Awakening?" at bounding box center [392, 160] width 424 height 10
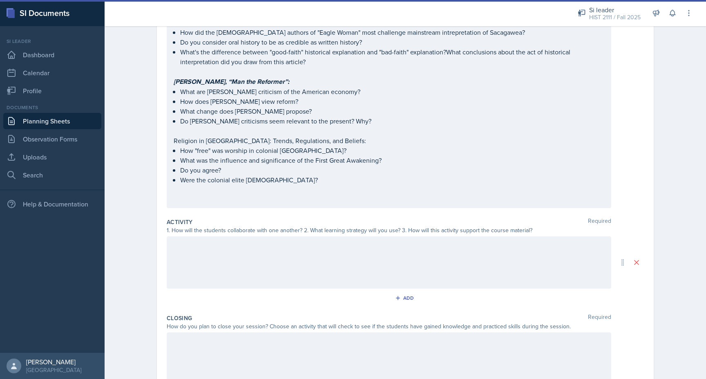
drag, startPoint x: 173, startPoint y: 137, endPoint x: 345, endPoint y: 138, distance: 171.9
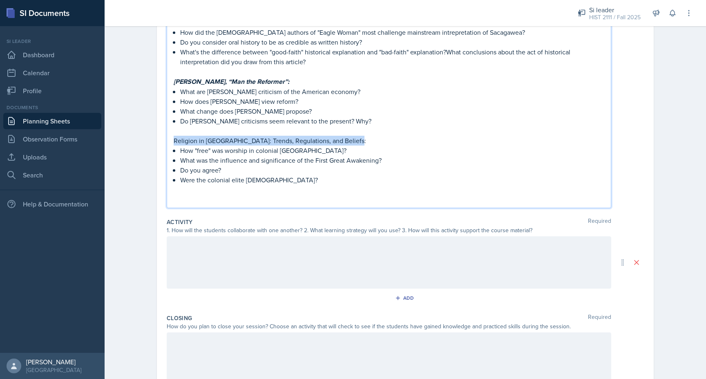
drag, startPoint x: 354, startPoint y: 138, endPoint x: 171, endPoint y: 138, distance: 183.3
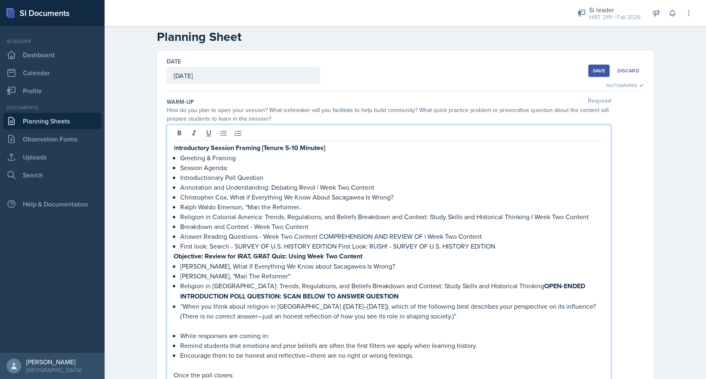
scroll to position [0, 0]
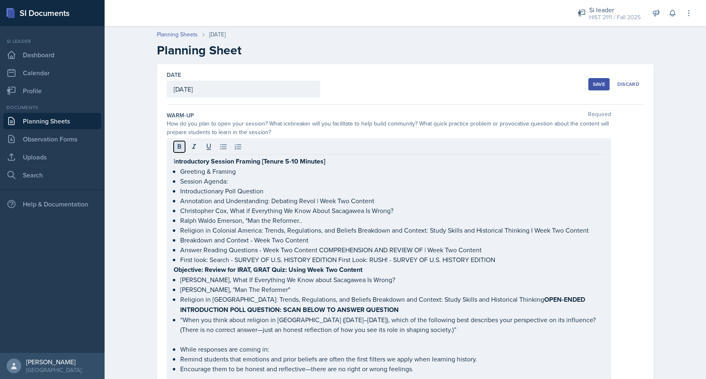
click at [179, 146] on icon at bounding box center [180, 146] width 4 height 5
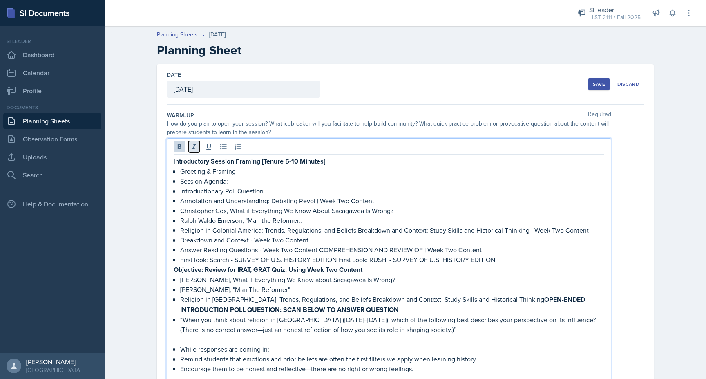
click at [193, 143] on icon at bounding box center [194, 147] width 8 height 8
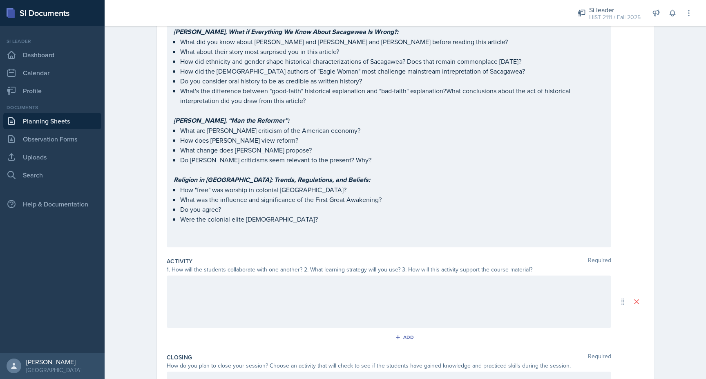
scroll to position [504, 0]
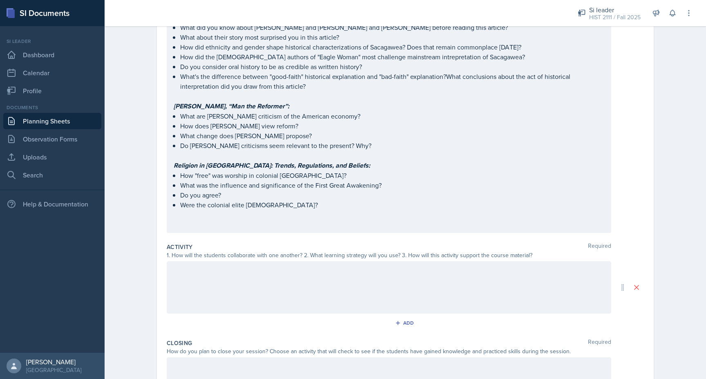
click at [303, 111] on p "[PERSON_NAME], “Man the Reformer”:" at bounding box center [389, 106] width 430 height 10
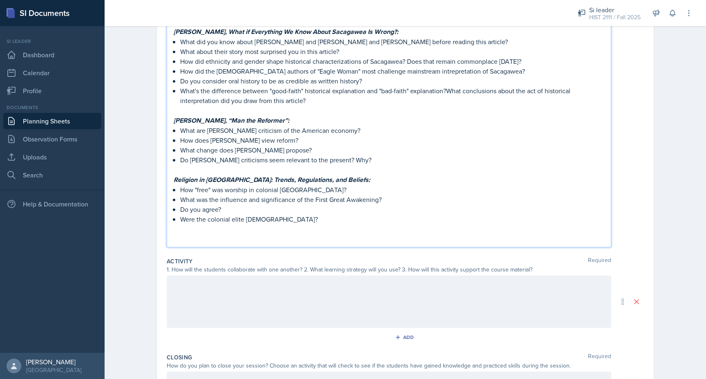
click at [313, 120] on p "[PERSON_NAME], “Man the Reformer”:" at bounding box center [389, 120] width 430 height 10
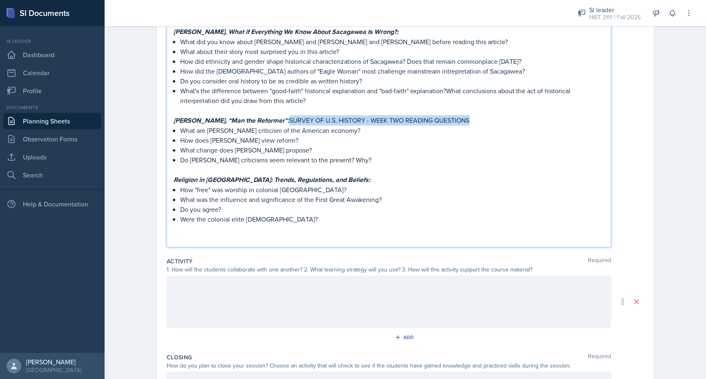
drag, startPoint x: 494, startPoint y: 121, endPoint x: 306, endPoint y: 123, distance: 188.7
click at [306, 123] on p "[PERSON_NAME], “Man the Reformer”: SURVEY OF U.S. HISTORY - WEEK TWO READING QU…" at bounding box center [389, 120] width 430 height 10
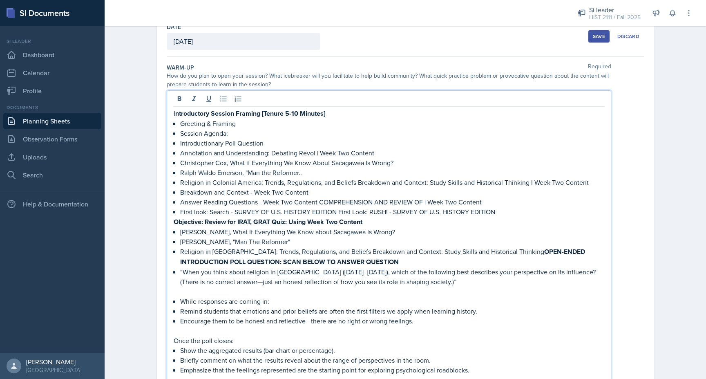
scroll to position [0, 0]
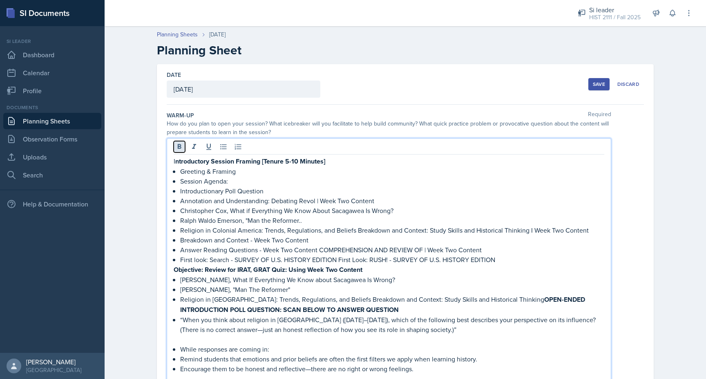
click at [181, 145] on icon at bounding box center [179, 147] width 8 height 8
click at [197, 147] on icon at bounding box center [194, 147] width 8 height 8
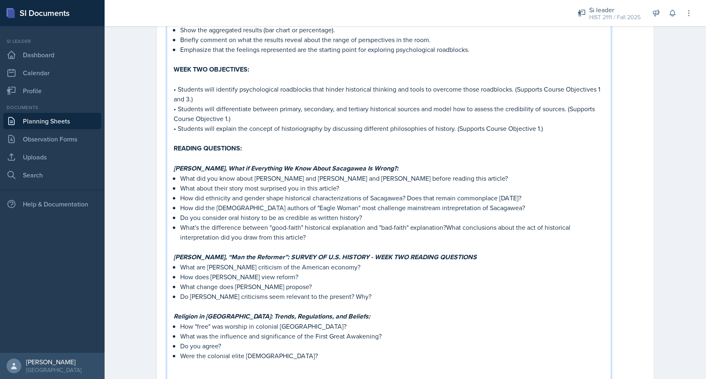
scroll to position [561, 0]
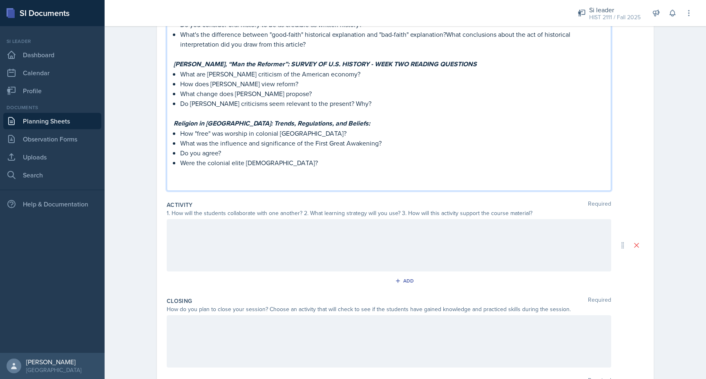
click at [397, 108] on p at bounding box center [389, 113] width 430 height 10
click at [362, 123] on p "Religion in [GEOGRAPHIC_DATA]: Trends, Regulations, and Beliefs:" at bounding box center [389, 123] width 430 height 10
drag, startPoint x: 359, startPoint y: 122, endPoint x: 546, endPoint y: 121, distance: 186.2
click at [546, 121] on p "Religion in [GEOGRAPHIC_DATA]: Trends, Regulations, and Beliefs: SURVEY OF U.S.…" at bounding box center [389, 123] width 430 height 10
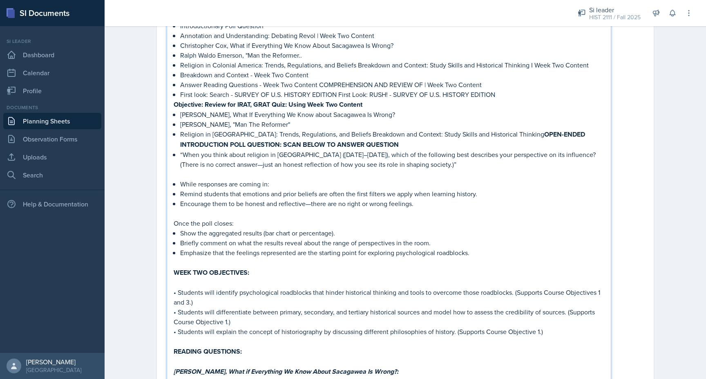
scroll to position [0, 0]
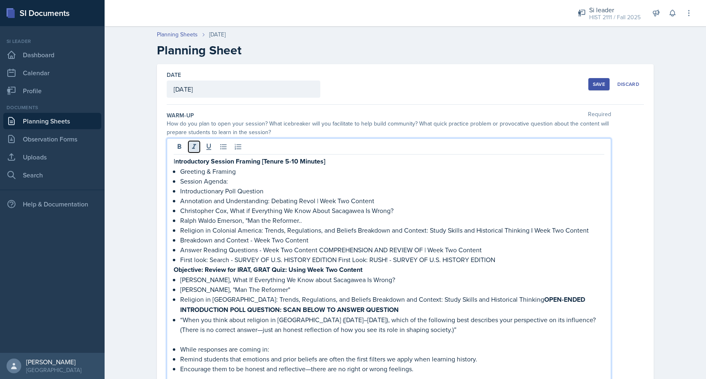
click at [192, 145] on icon at bounding box center [194, 147] width 8 height 8
click at [181, 145] on icon at bounding box center [179, 147] width 8 height 8
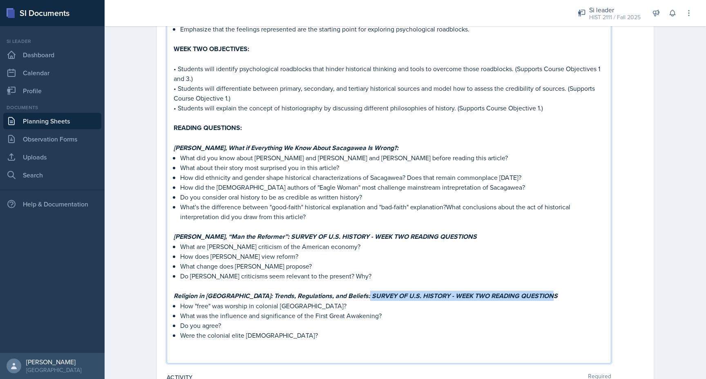
scroll to position [384, 0]
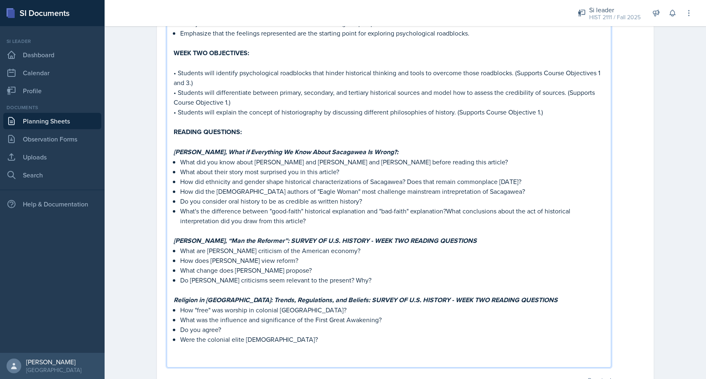
click at [407, 154] on p "[PERSON_NAME], What if Everything We Know About Sacagawea Is Wrong?:" at bounding box center [389, 152] width 430 height 10
drag, startPoint x: 397, startPoint y: 149, endPoint x: 583, endPoint y: 151, distance: 185.8
click at [583, 151] on p "[PERSON_NAME], What if Everything We Know About Sacagawea Is Wrong?: SURVEY OF …" at bounding box center [389, 152] width 430 height 10
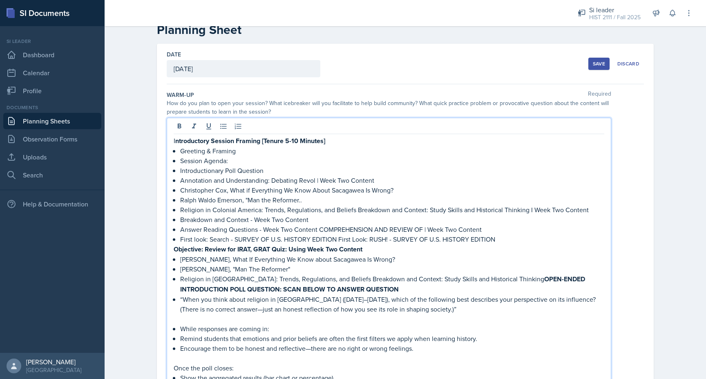
scroll to position [0, 0]
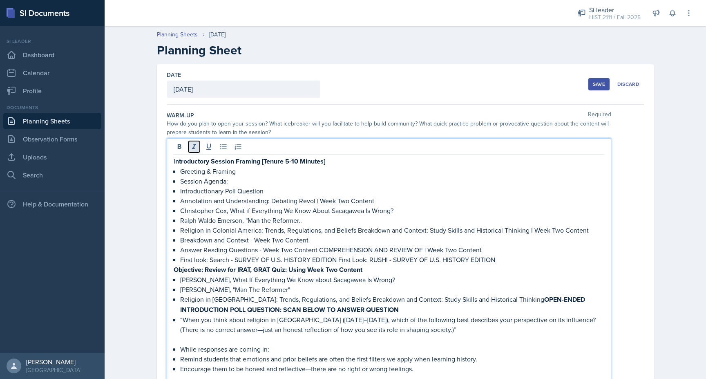
click at [196, 151] on button at bounding box center [193, 146] width 11 height 11
click at [179, 147] on icon at bounding box center [180, 146] width 4 height 5
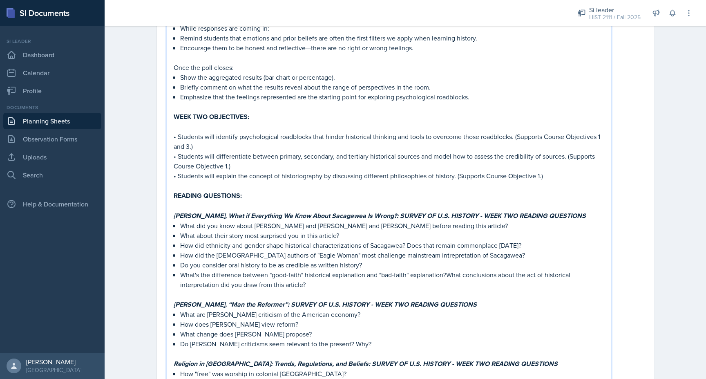
scroll to position [334, 0]
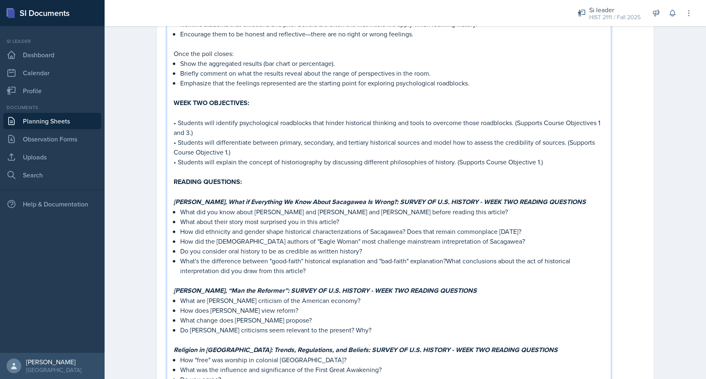
click at [261, 176] on p "READING QUESTIONS:" at bounding box center [389, 181] width 430 height 10
click at [266, 179] on p "READING QUESTIONS:" at bounding box center [389, 181] width 430 height 10
click at [173, 180] on div "I ntroductory Session Framing [Tenure 5-10 Minutes] Greeting & Framing Session …" at bounding box center [389, 110] width 444 height 613
drag, startPoint x: 174, startPoint y: 180, endPoint x: 239, endPoint y: 180, distance: 65.3
click at [239, 180] on strong "READING QUESTIONS:" at bounding box center [208, 181] width 68 height 9
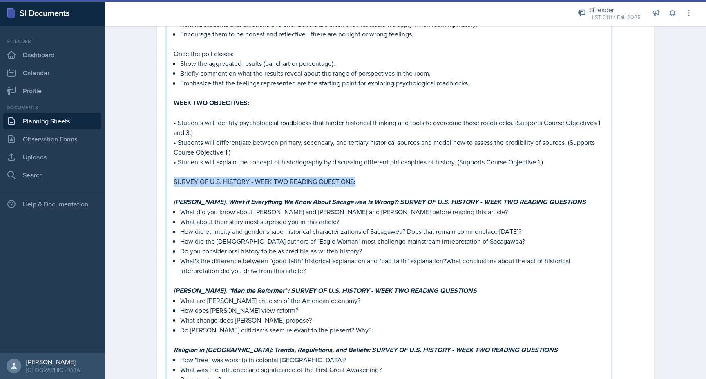
drag, startPoint x: 359, startPoint y: 180, endPoint x: 174, endPoint y: 181, distance: 185.4
click at [174, 181] on p "SURVEY OF U.S. HISTORY - WEEK TWO READING QUESTIONS :" at bounding box center [389, 181] width 430 height 10
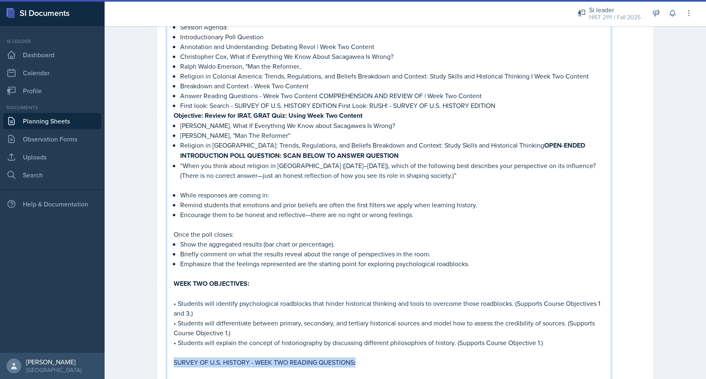
scroll to position [0, 0]
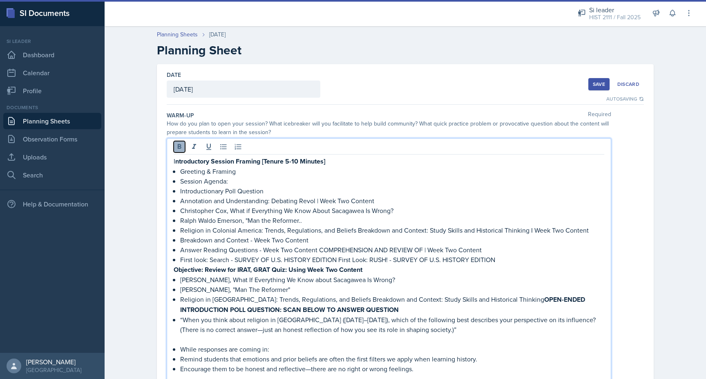
click at [174, 147] on button at bounding box center [179, 146] width 11 height 11
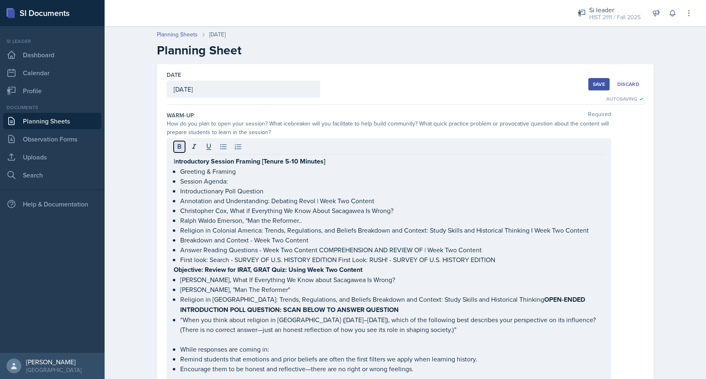
click at [176, 145] on icon at bounding box center [179, 147] width 8 height 8
click at [196, 147] on icon at bounding box center [194, 147] width 8 height 8
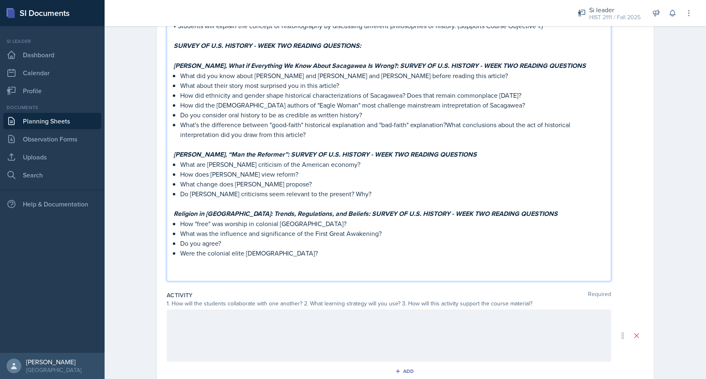
click at [196, 149] on em "[PERSON_NAME], “Man the Reformer”: SURVEY OF U.S. HISTORY - WEEK TWO READING QU…" at bounding box center [325, 153] width 303 height 9
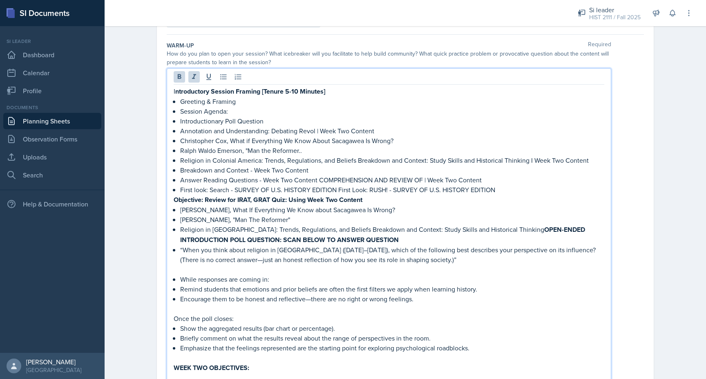
scroll to position [87, 0]
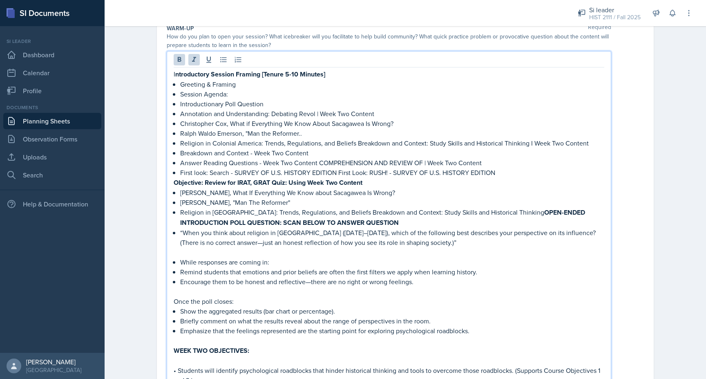
click at [500, 173] on p "First look: Search - SURVEY OF U.S. HISTORY EDITION First Look: RUSH! - SURVEY …" at bounding box center [392, 172] width 424 height 10
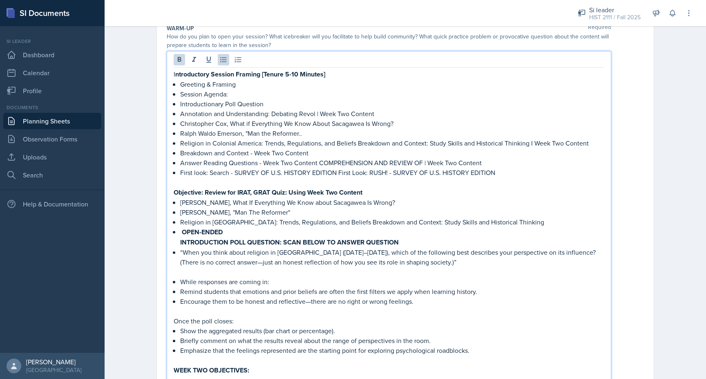
click at [180, 240] on strong "INTRODUCTION POLL QUESTION: SCAN BELOW TO ANSWER QUESTION" at bounding box center [289, 241] width 218 height 9
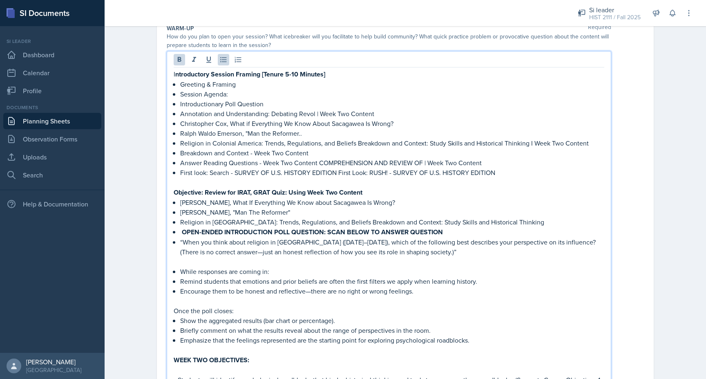
click at [183, 231] on strong "OPEN-ENDED INTRODUCTION POLL QUESTION: SCAN BELOW TO ANSWER QUESTION" at bounding box center [312, 231] width 261 height 9
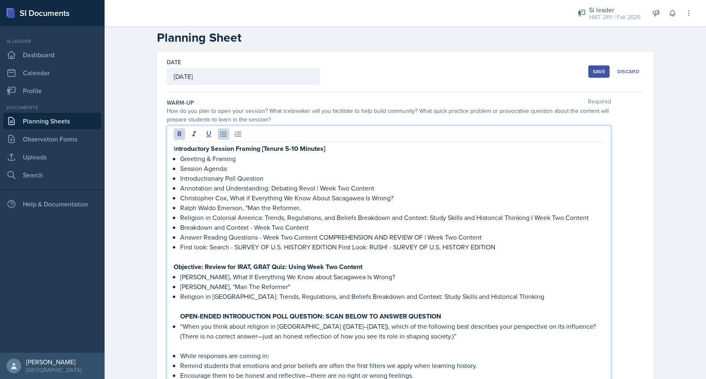
scroll to position [0, 0]
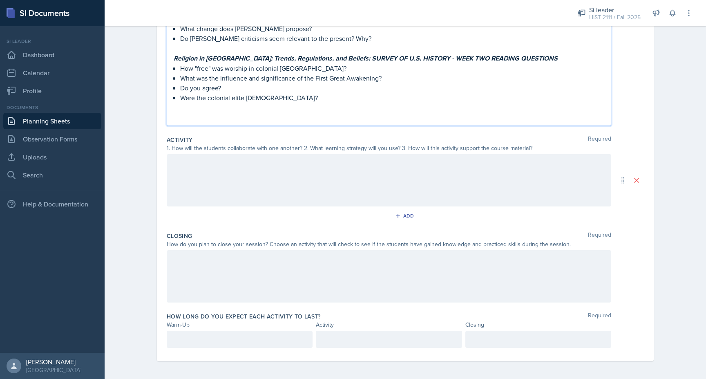
click at [296, 162] on div at bounding box center [389, 180] width 444 height 52
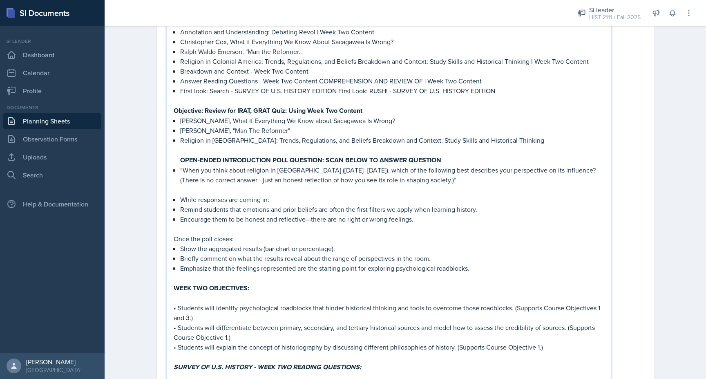
scroll to position [183, 0]
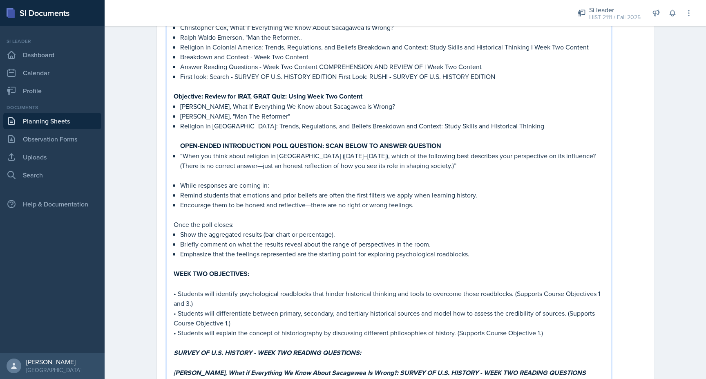
click at [353, 121] on p "Religion in [GEOGRAPHIC_DATA]: Trends, Regulations, and Beliefs Breakdown and C…" at bounding box center [392, 126] width 424 height 10
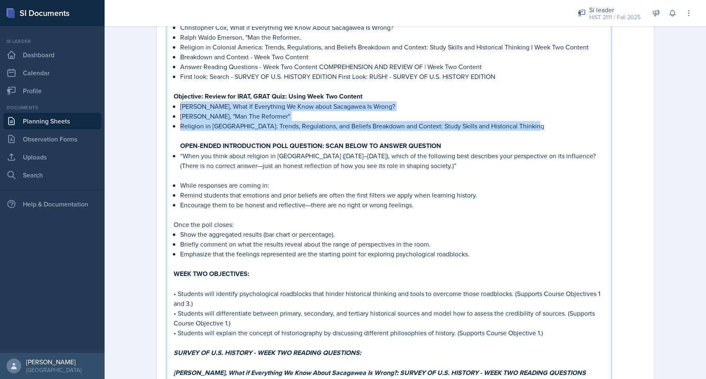
drag, startPoint x: 542, startPoint y: 127, endPoint x: 174, endPoint y: 107, distance: 368.0
click at [180, 107] on ul "[PERSON_NAME], What If Everything We Know about Sacagawea Is Wrong? [PERSON_NAM…" at bounding box center [392, 135] width 424 height 69
copy ul "[PERSON_NAME], What If Everything We Know about Sacagawea Is Wrong? [PERSON_NAM…"
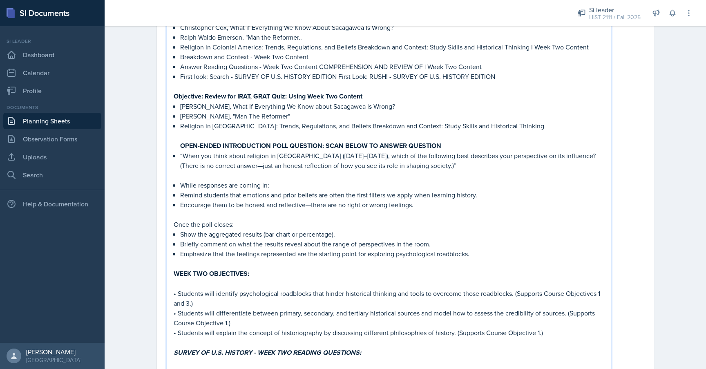
click at [438, 184] on p "While responses are coming in:" at bounding box center [392, 185] width 424 height 10
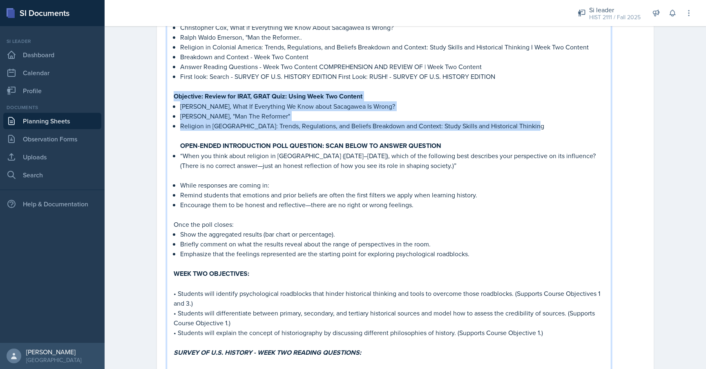
drag, startPoint x: 534, startPoint y: 126, endPoint x: 173, endPoint y: 99, distance: 361.6
click at [174, 99] on div "I ntroductory Session Framing [Tenure 5-10 Minutes] Greeting & Framing Session …" at bounding box center [389, 278] width 430 height 611
copy div "Objective: Review for IRAT, GRAT Quiz: Using Week Two Content [PERSON_NAME], Wh…"
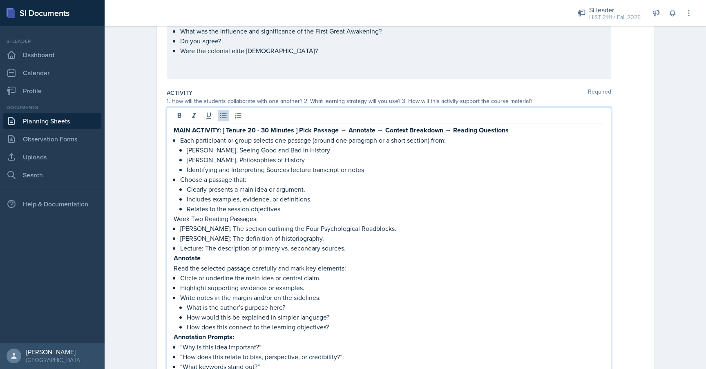
scroll to position [682, 0]
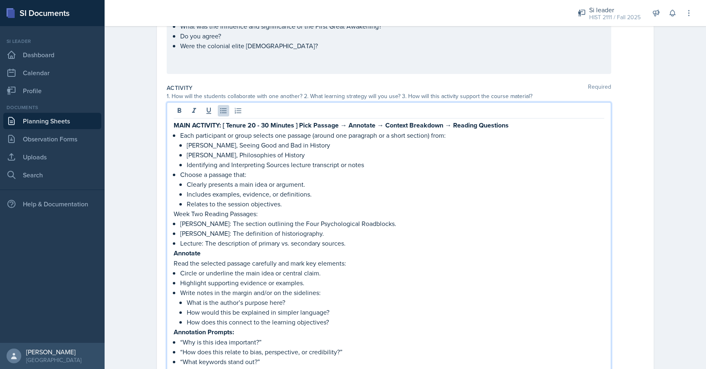
click at [305, 157] on p "[PERSON_NAME], Philosophies of History" at bounding box center [395, 155] width 417 height 10
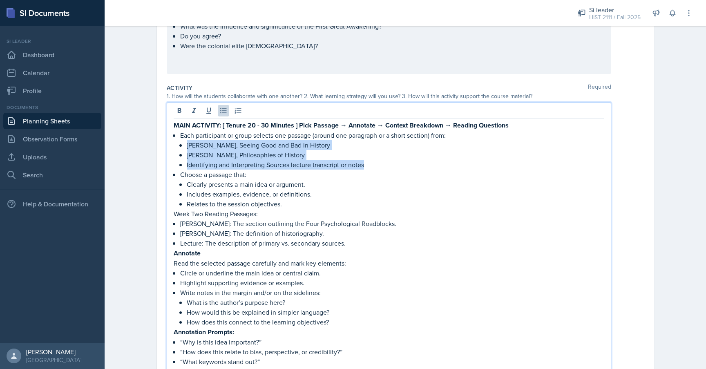
drag, startPoint x: 372, startPoint y: 165, endPoint x: 179, endPoint y: 143, distance: 194.8
click at [187, 143] on ul "[PERSON_NAME], Seeing Good and Bad in History [PERSON_NAME], Philosophies of Hi…" at bounding box center [395, 154] width 417 height 29
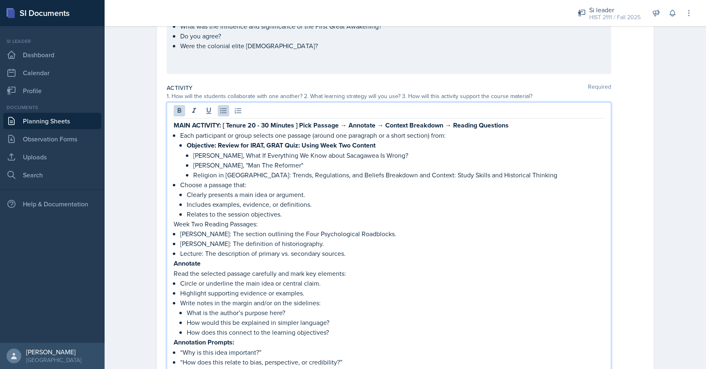
click at [184, 145] on li "Each participant or group selects one passage (around one paragraph or a short …" at bounding box center [392, 154] width 424 height 49
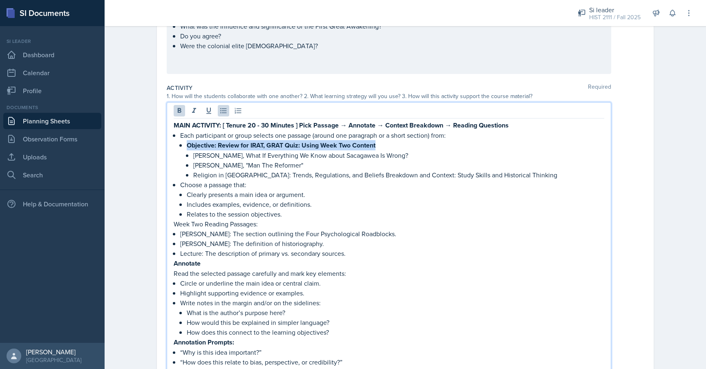
drag, startPoint x: 184, startPoint y: 145, endPoint x: 383, endPoint y: 140, distance: 199.3
click at [383, 140] on li "Each participant or group selects one passage (around one paragraph or a short …" at bounding box center [392, 154] width 424 height 49
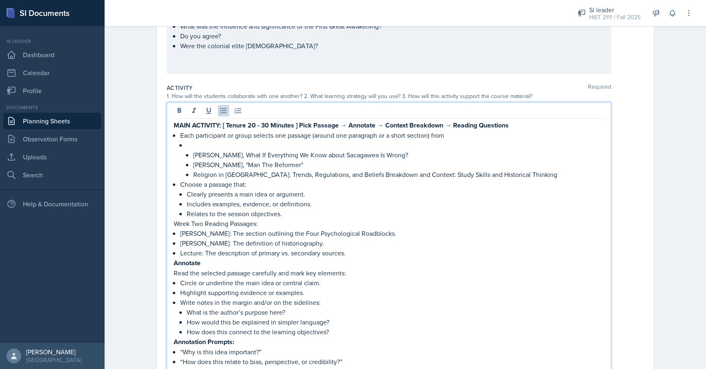
click at [370, 145] on p at bounding box center [395, 145] width 417 height 10
click at [268, 146] on p at bounding box center [395, 145] width 417 height 10
click at [194, 153] on p "[PERSON_NAME], What If Everything We Know about Sacagawea Is Wrong?" at bounding box center [398, 155] width 411 height 10
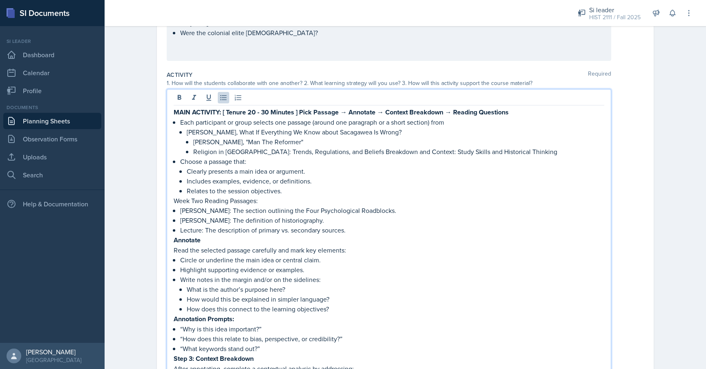
scroll to position [706, 0]
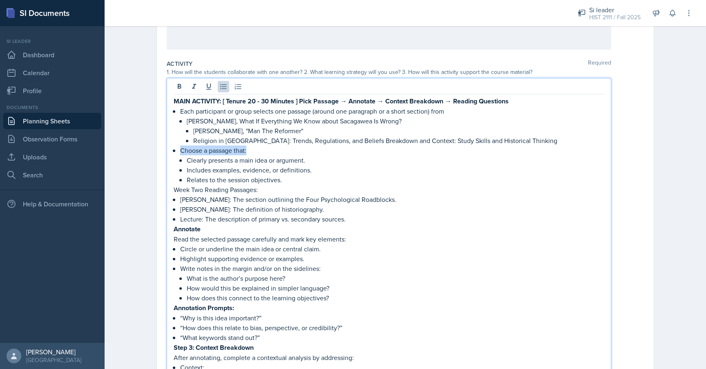
drag, startPoint x: 261, startPoint y: 151, endPoint x: 176, endPoint y: 151, distance: 84.9
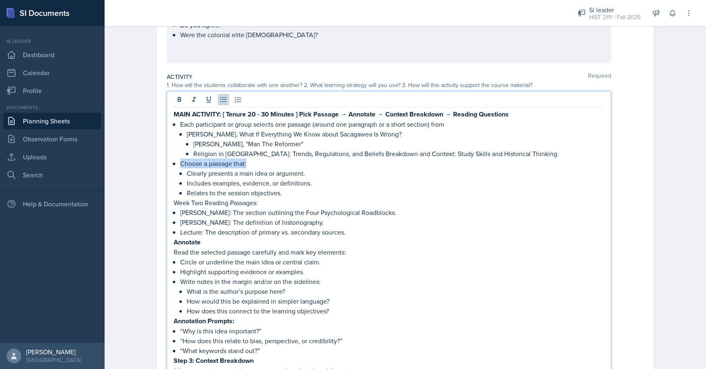
scroll to position [691, 0]
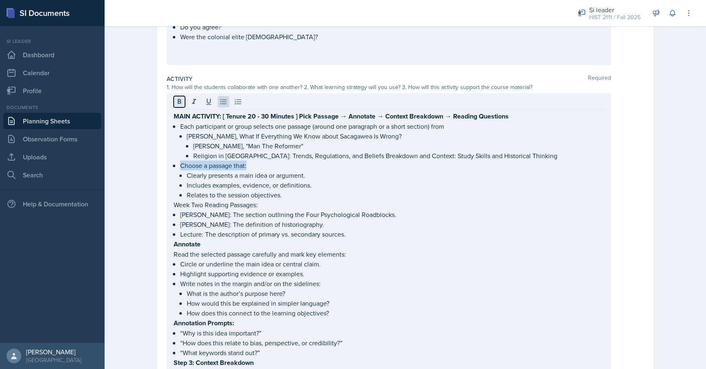
click at [176, 104] on icon at bounding box center [179, 102] width 8 height 8
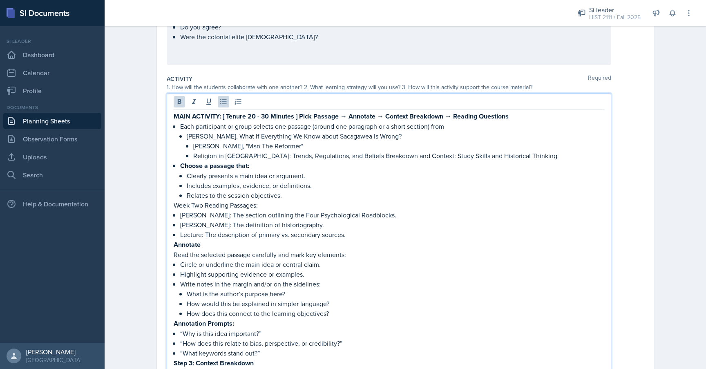
click at [203, 136] on p "[PERSON_NAME], What If Everything We Know about Sacagawea Is Wrong?" at bounding box center [395, 136] width 417 height 10
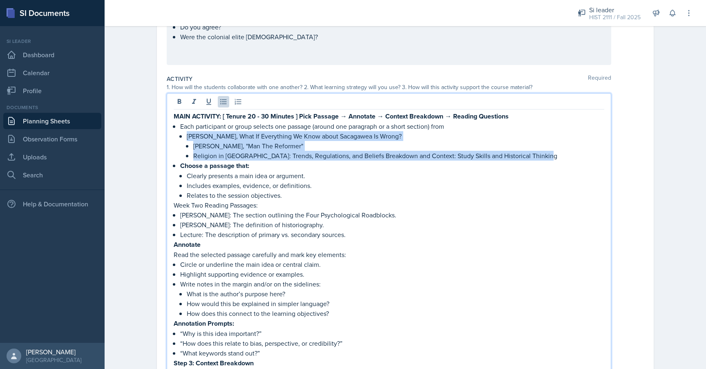
drag, startPoint x: 187, startPoint y: 135, endPoint x: 594, endPoint y: 158, distance: 406.9
click at [594, 158] on li "[PERSON_NAME], What If Everything We Know about Sacagawea Is Wrong? [PERSON_NAM…" at bounding box center [395, 145] width 417 height 29
click at [192, 107] on button at bounding box center [193, 101] width 11 height 11
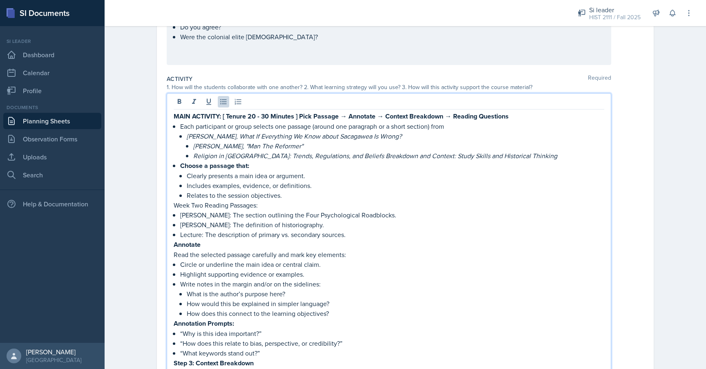
click at [199, 176] on p "Clearly presents a main idea or argument." at bounding box center [395, 176] width 417 height 10
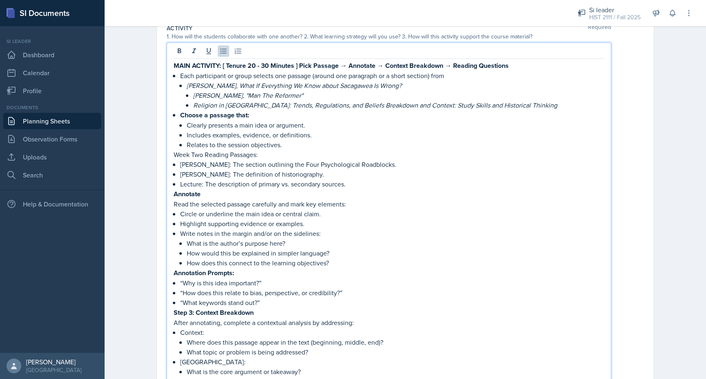
scroll to position [747, 0]
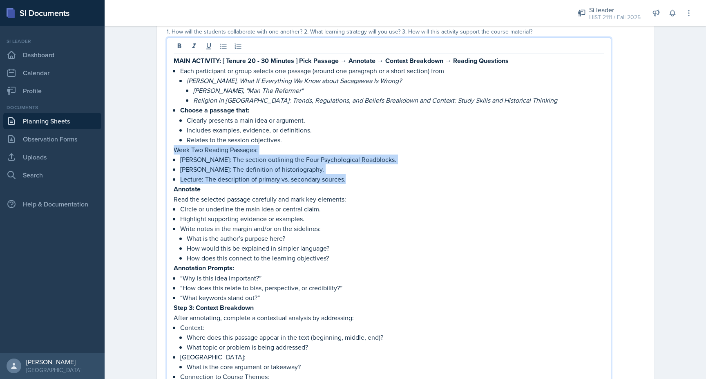
drag, startPoint x: 354, startPoint y: 179, endPoint x: 172, endPoint y: 150, distance: 184.5
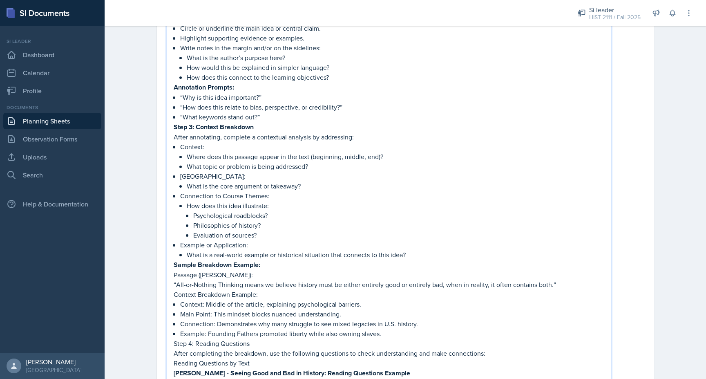
scroll to position [896, 0]
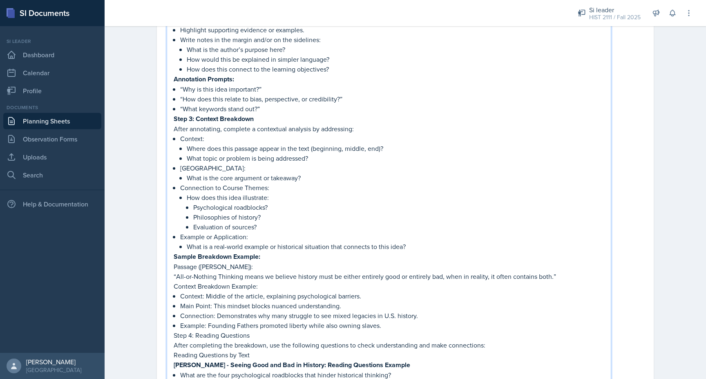
click at [223, 165] on p "[GEOGRAPHIC_DATA]:" at bounding box center [392, 168] width 424 height 10
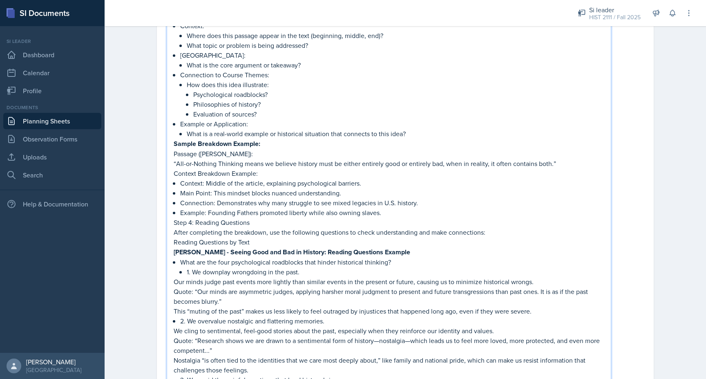
scroll to position [1012, 0]
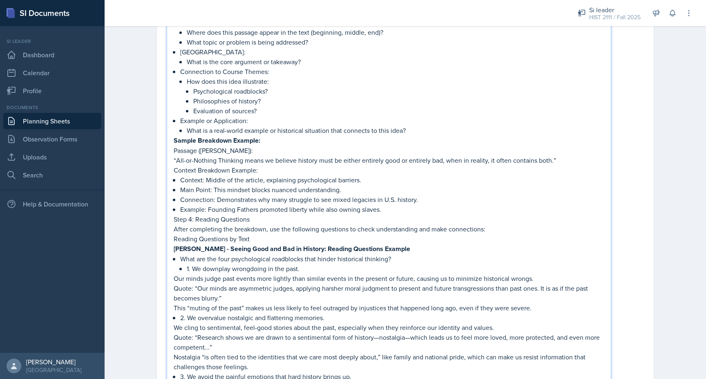
click at [220, 146] on p "Passage ([PERSON_NAME]):" at bounding box center [389, 150] width 430 height 10
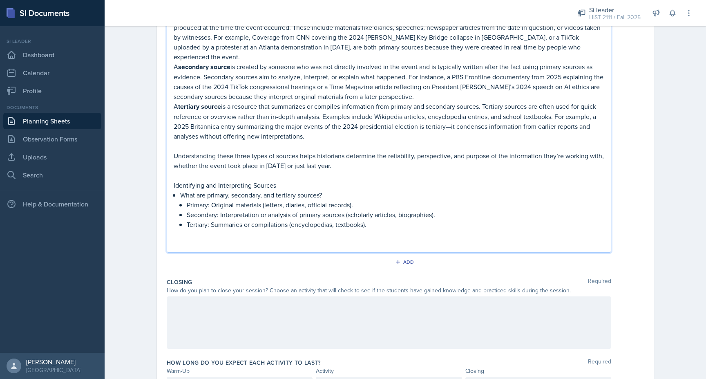
scroll to position [1866, 0]
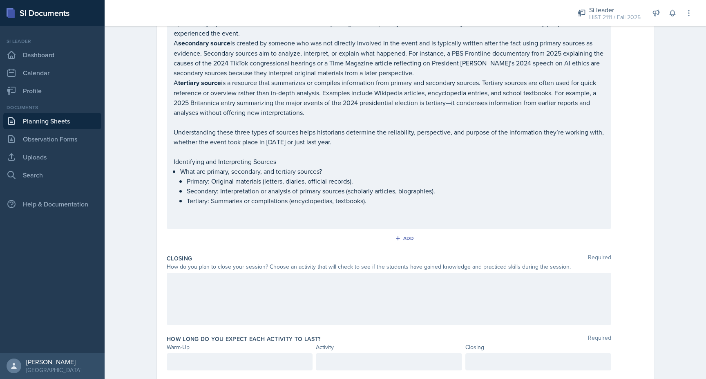
click at [370, 353] on div at bounding box center [389, 361] width 146 height 17
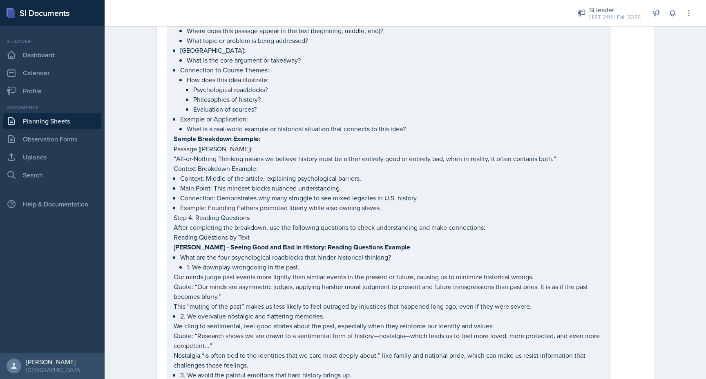
scroll to position [1029, 0]
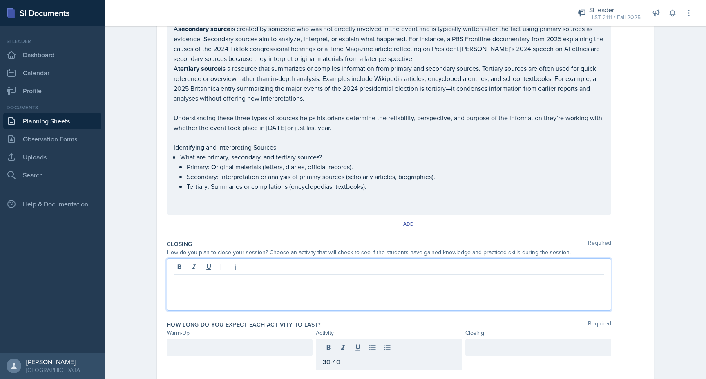
click at [434, 258] on div at bounding box center [389, 284] width 444 height 52
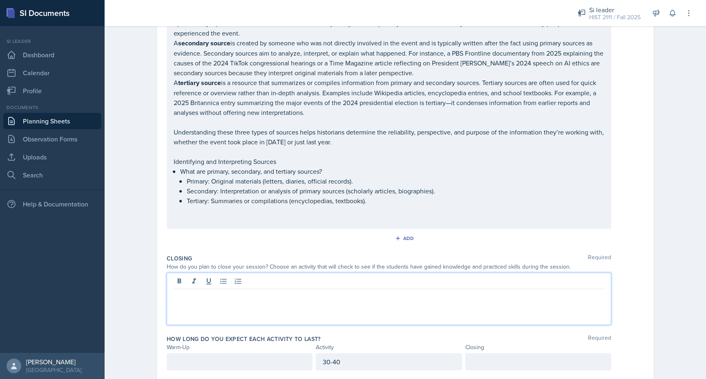
scroll to position [2467, 0]
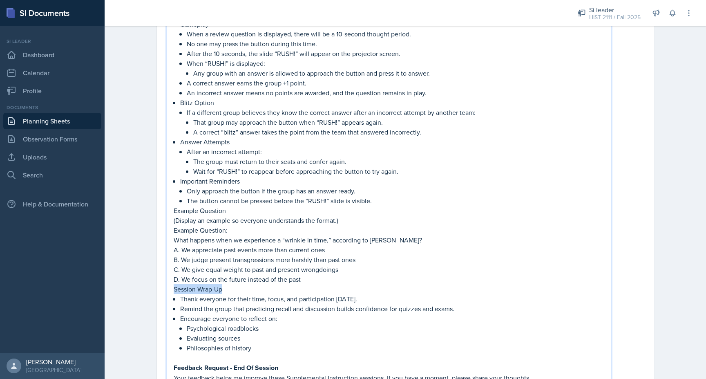
drag, startPoint x: 228, startPoint y: 267, endPoint x: 143, endPoint y: 267, distance: 84.5
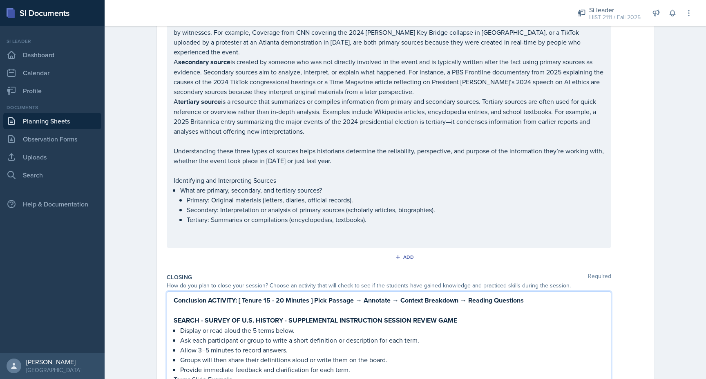
scroll to position [1968, 0]
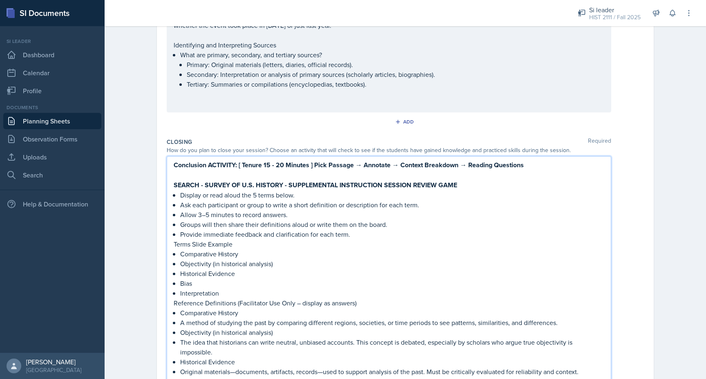
click at [243, 160] on strong "Conclusion ACTIVITY: [ Tenure 15 - 20 Minutes ] Pick Passage → Annotate → Conte…" at bounding box center [349, 164] width 350 height 9
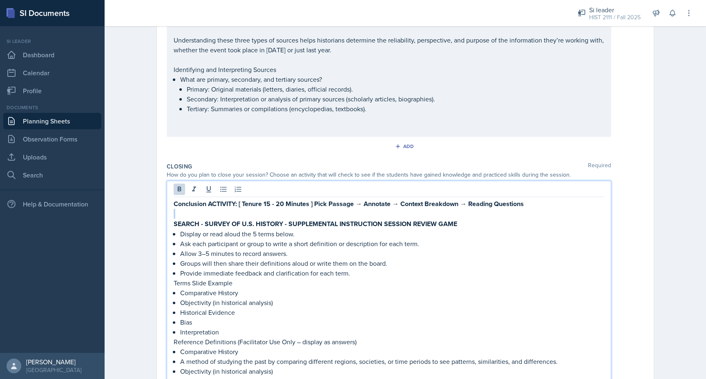
click at [190, 209] on p at bounding box center [389, 214] width 430 height 10
drag, startPoint x: 205, startPoint y: 178, endPoint x: 154, endPoint y: 178, distance: 51.0
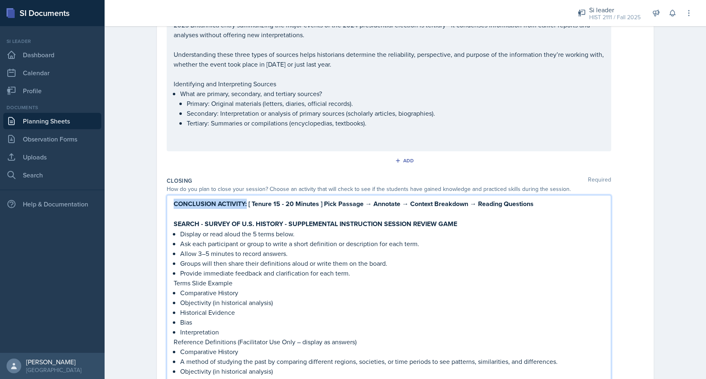
drag, startPoint x: 247, startPoint y: 181, endPoint x: 174, endPoint y: 182, distance: 73.1
click at [174, 199] on strong "CONCLUSION ACTIVITY: [ Tenure 15 - 20 Minutes ] Pick Passage → Annotate → Conte…" at bounding box center [354, 203] width 360 height 9
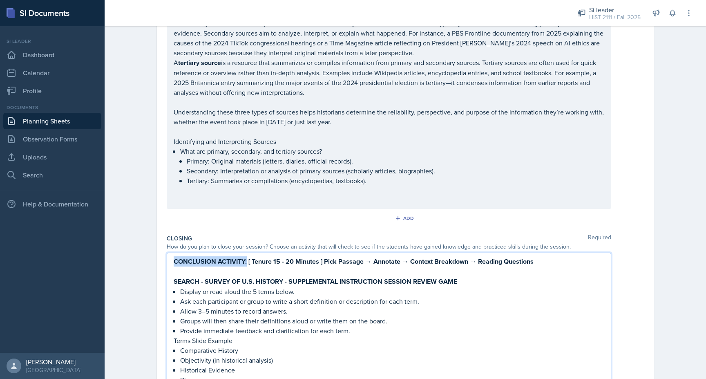
scroll to position [1864, 0]
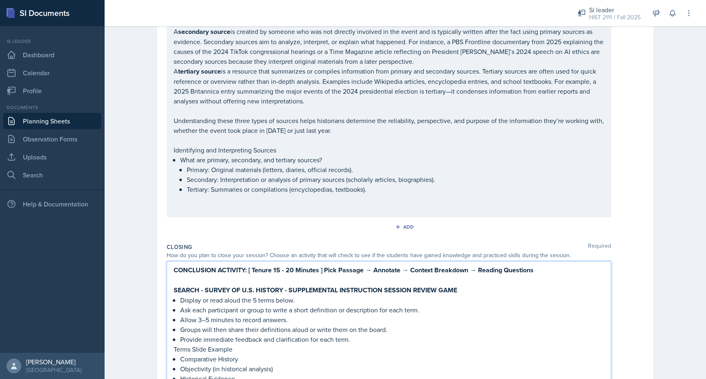
click at [192, 295] on p "Display or read aloud the 5 terms below." at bounding box center [392, 300] width 424 height 10
click at [185, 285] on strong "SEARCH - SURVEY OF U.S. HISTORY - SUPPLEMENTAL INSTRUCTION SESSION REVIEW GAME" at bounding box center [315, 289] width 283 height 9
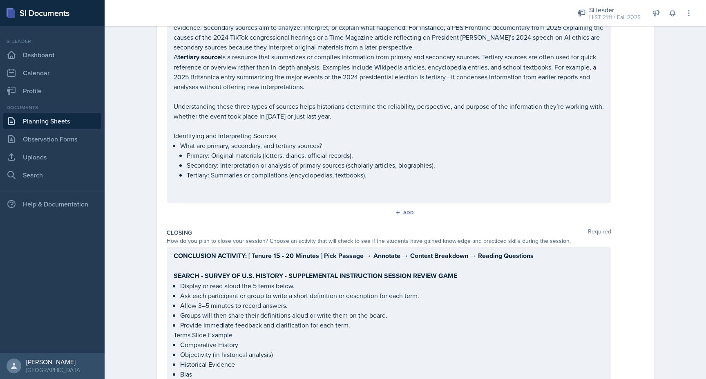
click at [178, 261] on p at bounding box center [389, 266] width 430 height 10
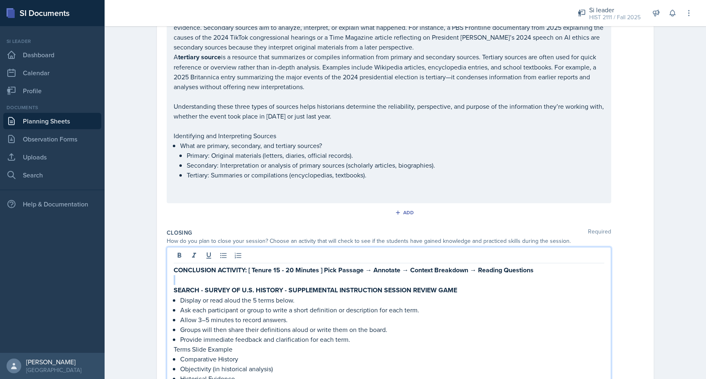
click at [179, 275] on p at bounding box center [389, 280] width 430 height 10
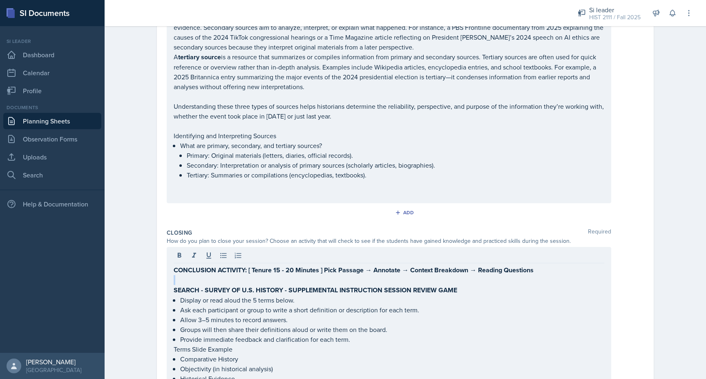
drag, startPoint x: 172, startPoint y: 244, endPoint x: 255, endPoint y: 245, distance: 82.9
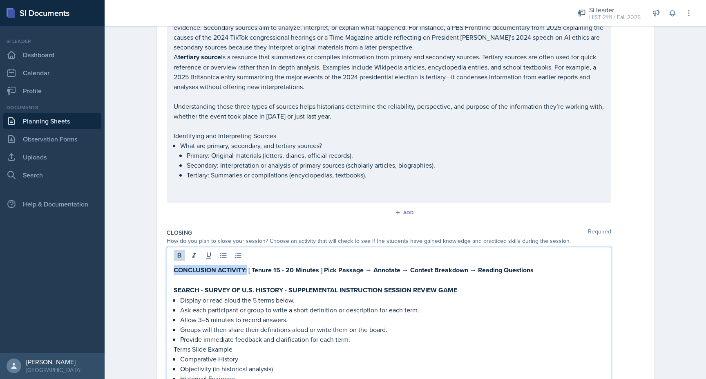
drag, startPoint x: 247, startPoint y: 245, endPoint x: 171, endPoint y: 244, distance: 75.1
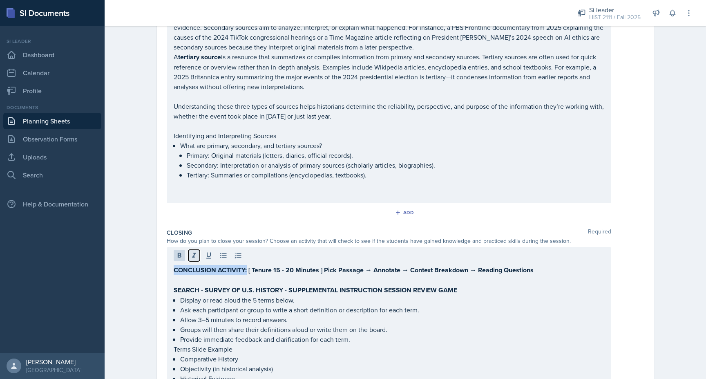
click at [194, 251] on icon at bounding box center [194, 255] width 8 height 8
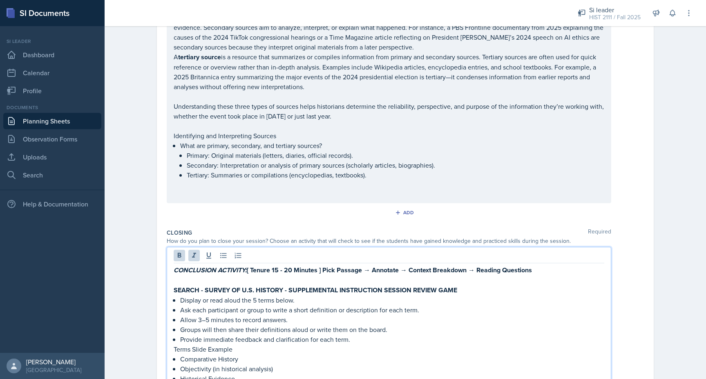
click at [325, 265] on strong "CONCLUSION ACTIVITY: [ Tenure 15 - 20 Minutes ] Pick Passage → Annotate → Conte…" at bounding box center [353, 269] width 358 height 9
drag, startPoint x: 325, startPoint y: 245, endPoint x: 532, endPoint y: 247, distance: 206.6
click at [532, 265] on strong "CONCLUSION ACTIVITY: [ Tenure 15 - 20 Minutes ] Pick Passage → Annotate → Conte…" at bounding box center [353, 269] width 358 height 9
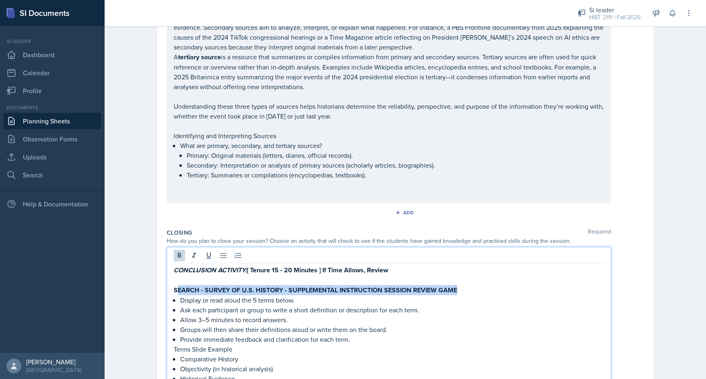
drag, startPoint x: 472, startPoint y: 268, endPoint x: 176, endPoint y: 260, distance: 295.7
click at [176, 285] on p "SEARCH - SURVEY OF U.S. HISTORY - SUPPLEMENTAL INSTRUCTION SESSION REVIEW GAME" at bounding box center [389, 290] width 430 height 10
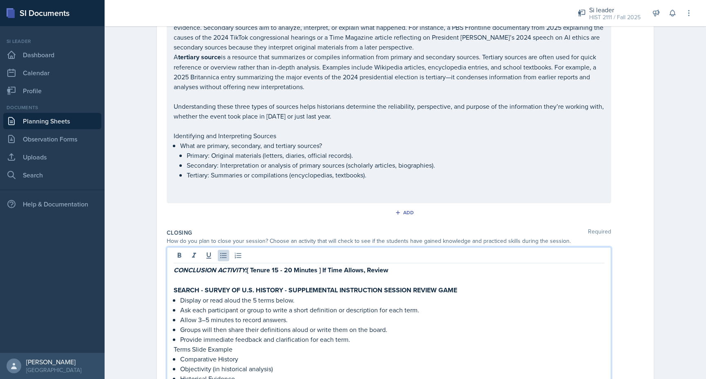
click at [259, 295] on p "Display or read aloud the 5 terms below." at bounding box center [392, 300] width 424 height 10
drag, startPoint x: 282, startPoint y: 266, endPoint x: 168, endPoint y: 265, distance: 113.5
click at [193, 251] on icon at bounding box center [194, 255] width 8 height 8
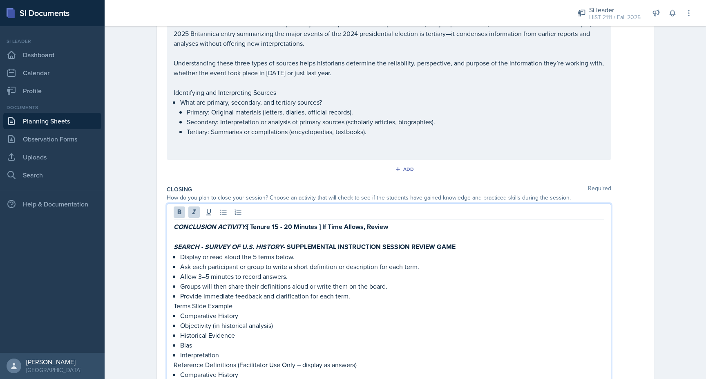
click at [194, 301] on p "Terms Slide Example" at bounding box center [389, 306] width 430 height 10
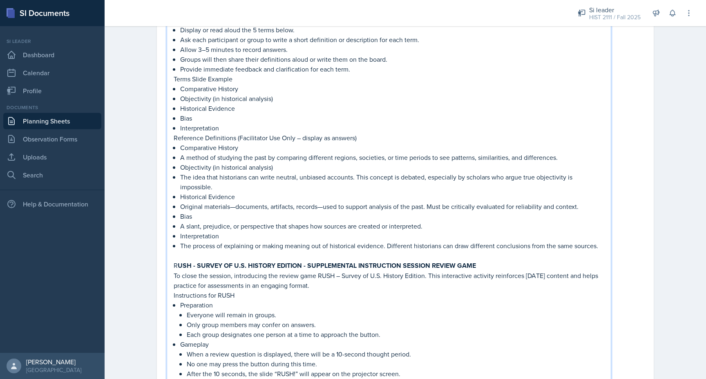
scroll to position [2154, 0]
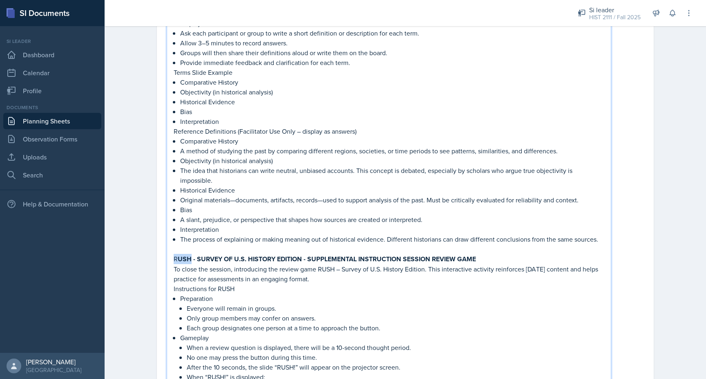
drag, startPoint x: 189, startPoint y: 236, endPoint x: 170, endPoint y: 236, distance: 18.4
click at [170, 236] on div "CONCLUSION ACTIVITY: [ Tenure 15 - 20 Minutes ] If Time Allows, Review SEARCH -…" at bounding box center [389, 344] width 444 height 748
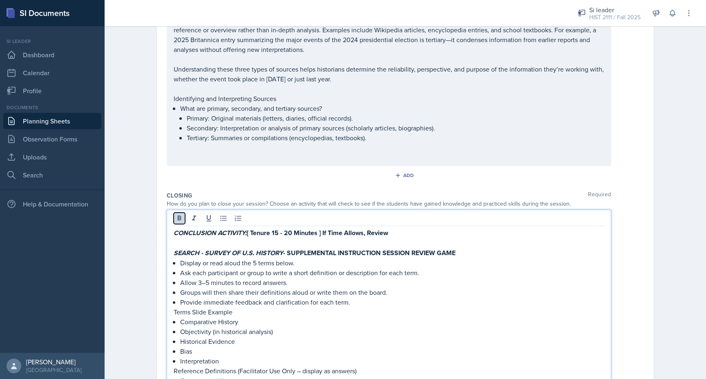
click at [179, 212] on button at bounding box center [179, 217] width 11 height 11
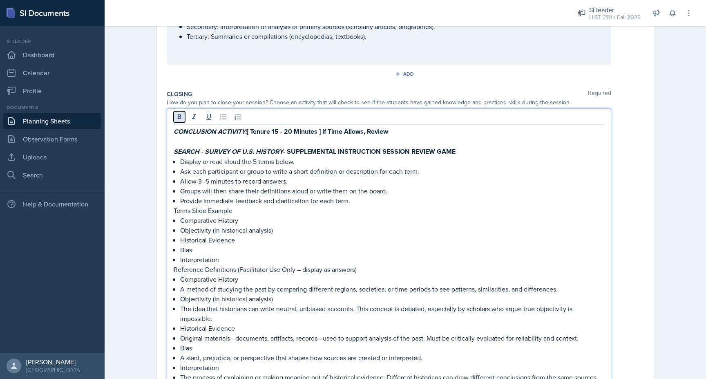
click at [180, 114] on icon at bounding box center [180, 116] width 4 height 5
click at [190, 113] on icon at bounding box center [194, 117] width 8 height 8
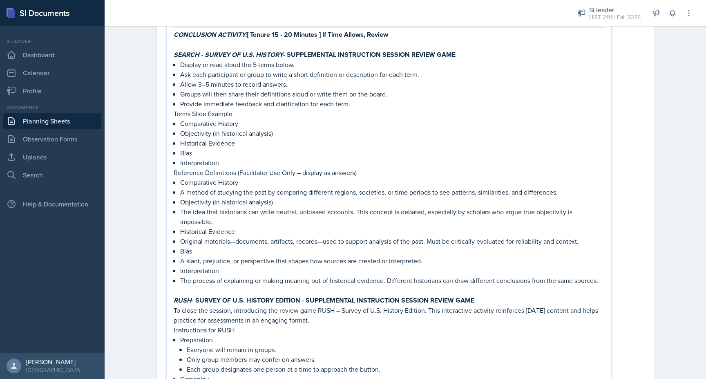
scroll to position [2275, 0]
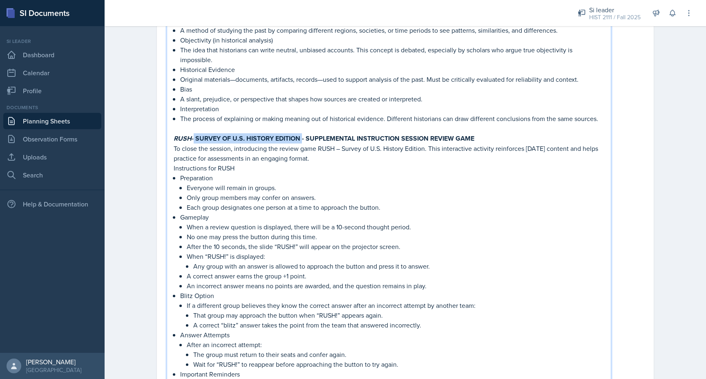
drag, startPoint x: 302, startPoint y: 114, endPoint x: 192, endPoint y: 116, distance: 109.4
click at [192, 134] on strong "RUSH - SURVEY OF U.S. HISTORY EDITION - SUPPLEMENTAL INSTRUCTION SESSION REVIEW…" at bounding box center [324, 138] width 301 height 9
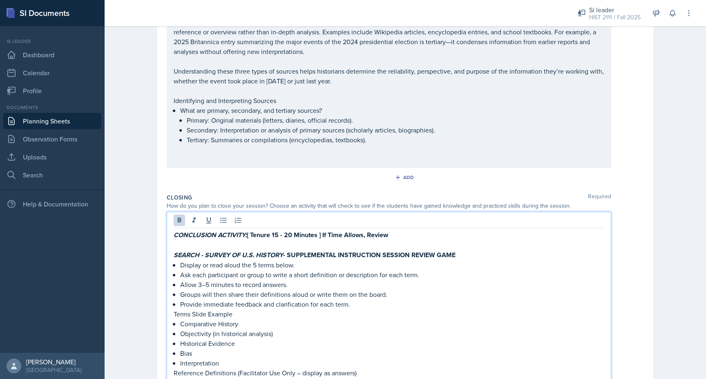
scroll to position [1844, 0]
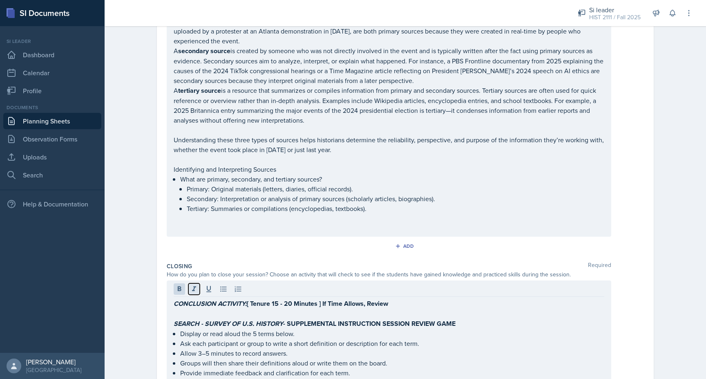
click at [196, 283] on button at bounding box center [193, 288] width 11 height 11
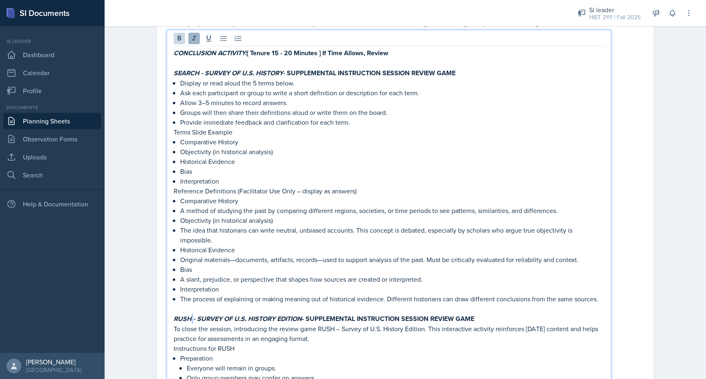
scroll to position [2210, 0]
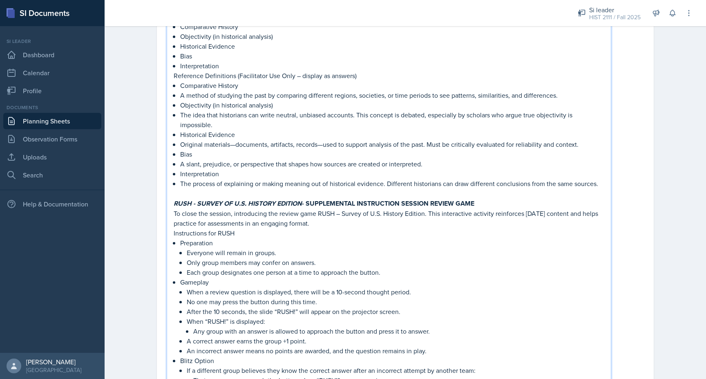
click at [212, 228] on p "Instructions for RUSH" at bounding box center [389, 233] width 430 height 10
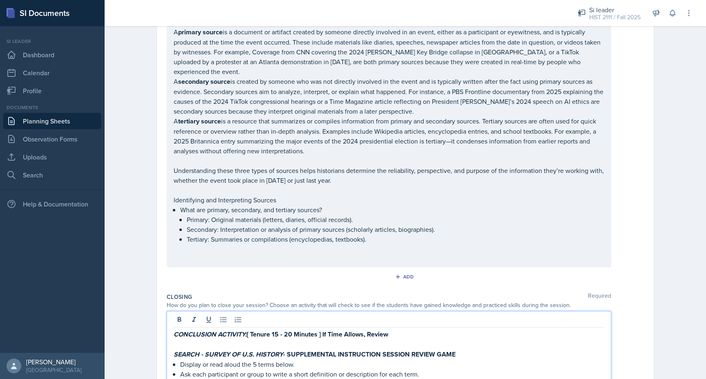
scroll to position [1815, 0]
